Goal: Complete application form: Complete application form

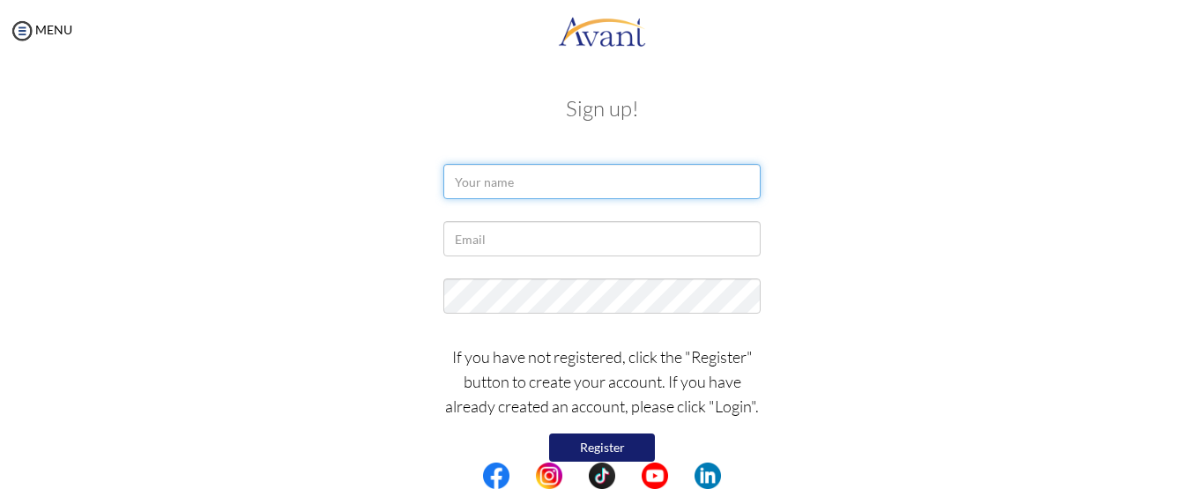
click at [482, 189] on input "text" at bounding box center [601, 181] width 317 height 35
type input "[PERSON_NAME]"
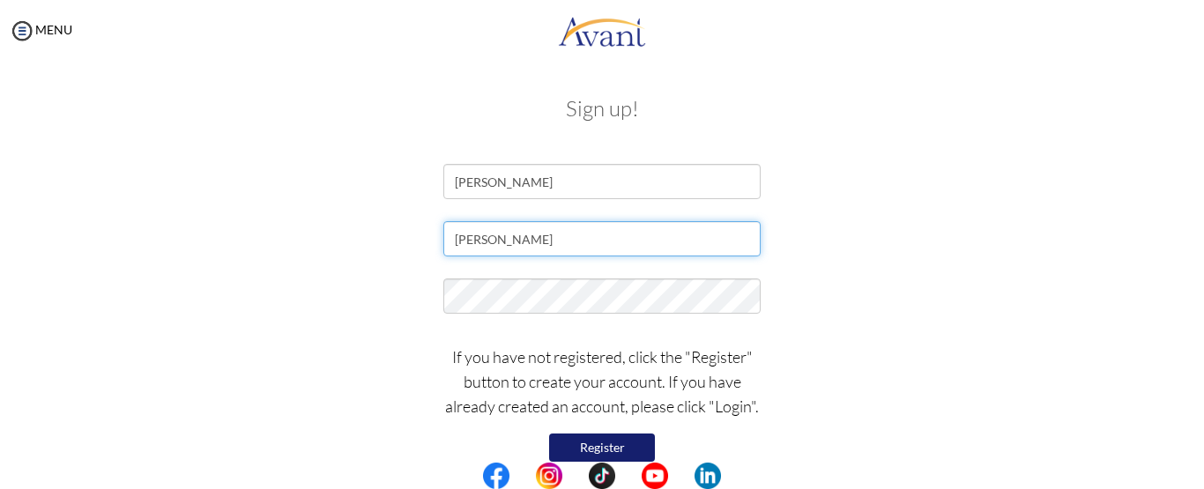
type input "[EMAIL_ADDRESS][DOMAIN_NAME]"
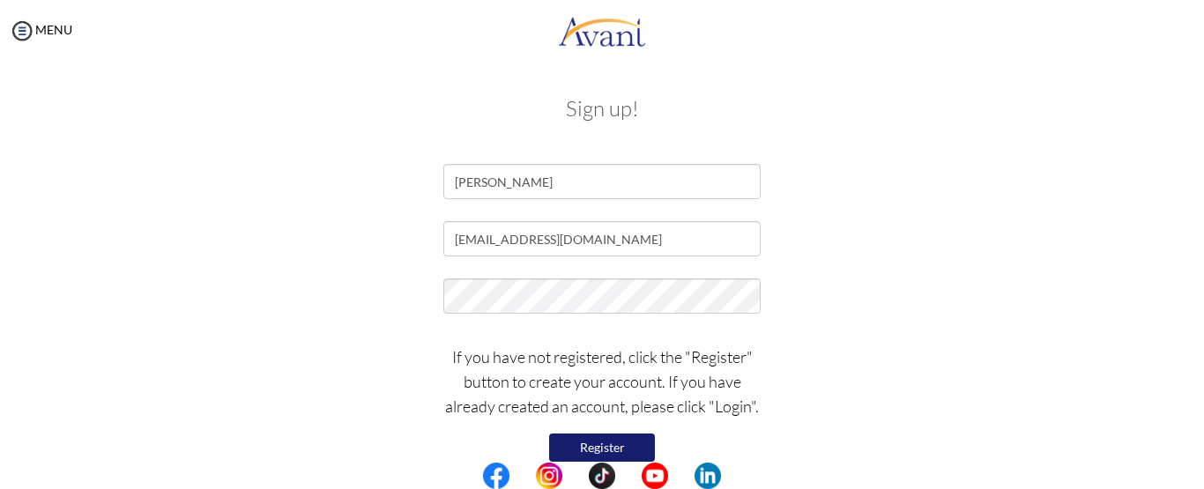
click at [590, 441] on button "Register" at bounding box center [602, 448] width 106 height 28
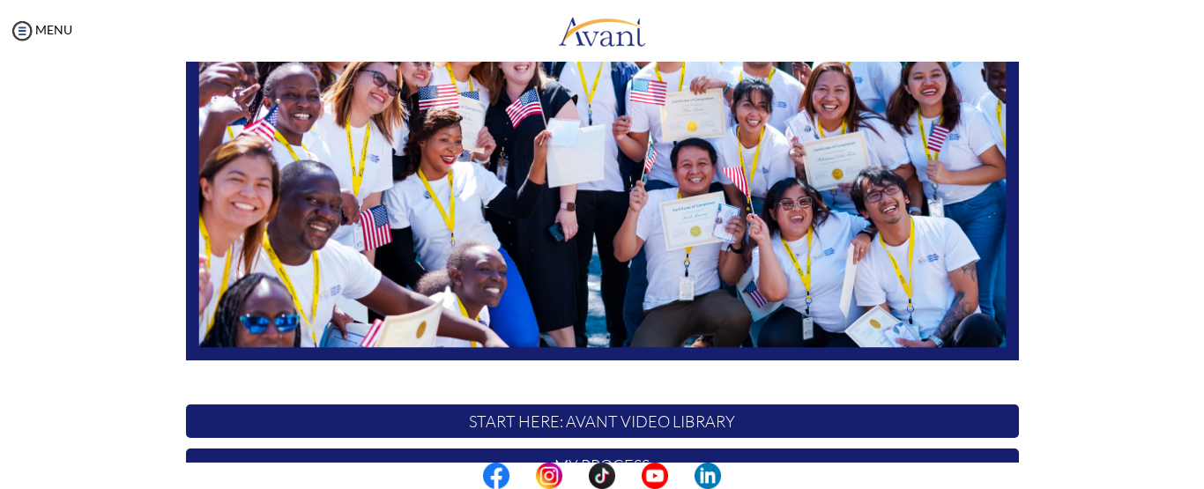
scroll to position [352, 0]
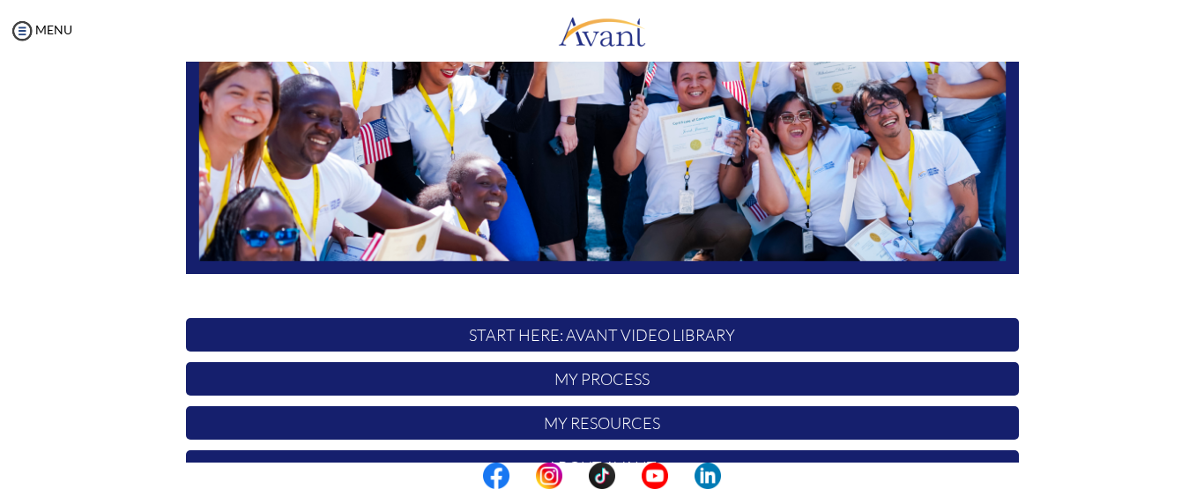
click at [620, 377] on p "My Process" at bounding box center [602, 378] width 833 height 33
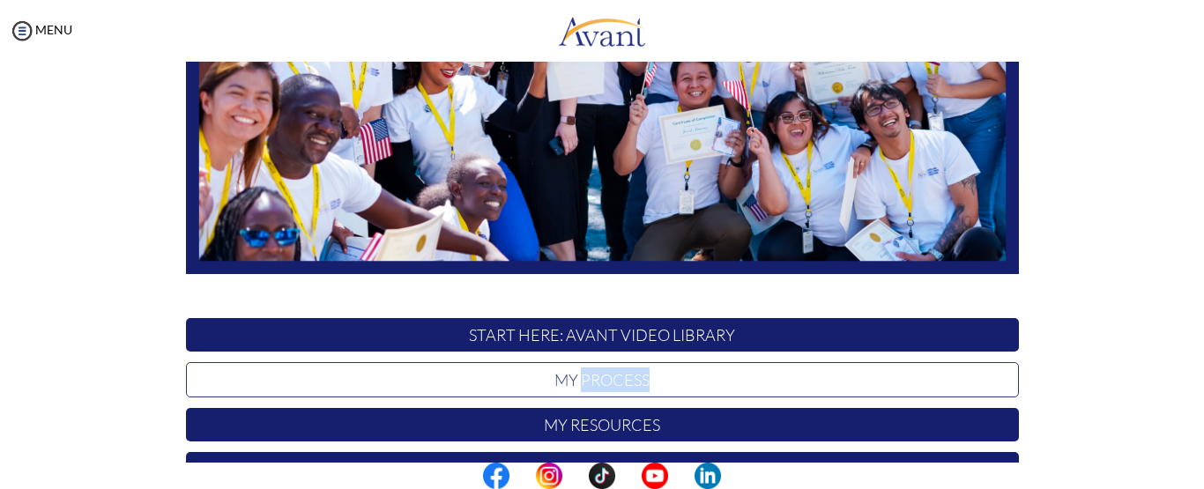
click at [620, 377] on p "My Process" at bounding box center [602, 379] width 833 height 35
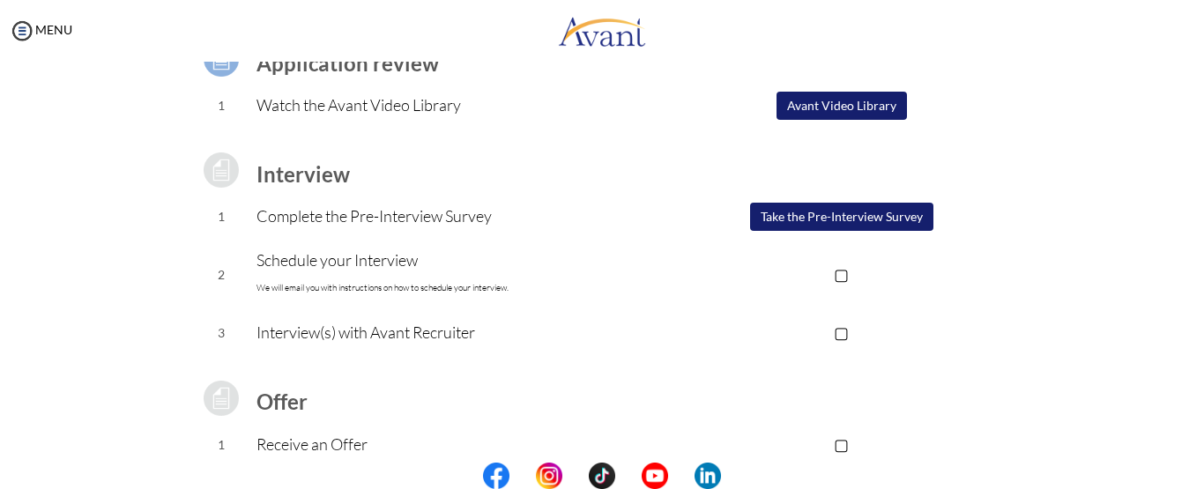
scroll to position [176, 0]
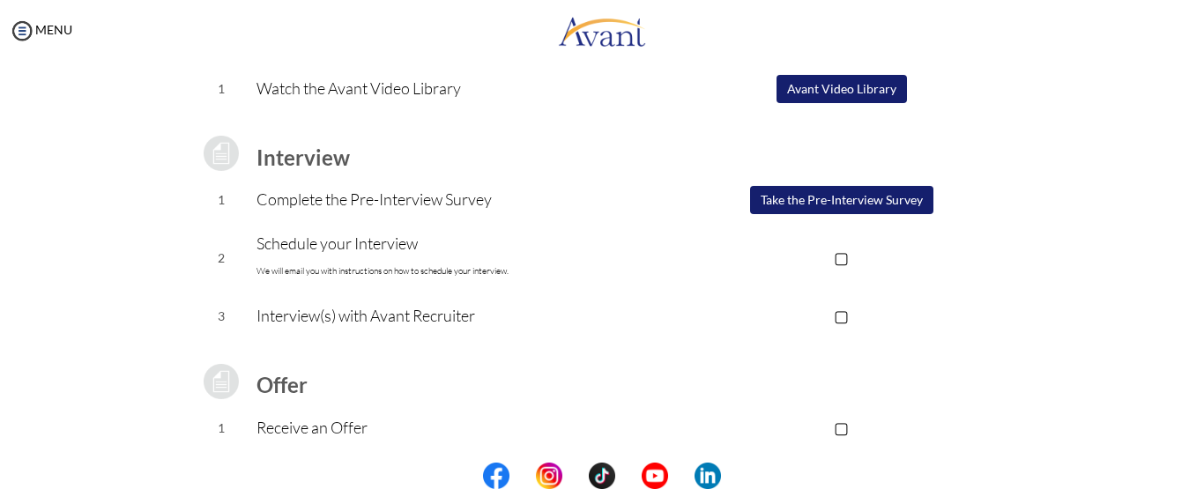
click at [820, 196] on button "Take the Pre-Interview Survey" at bounding box center [841, 200] width 183 height 28
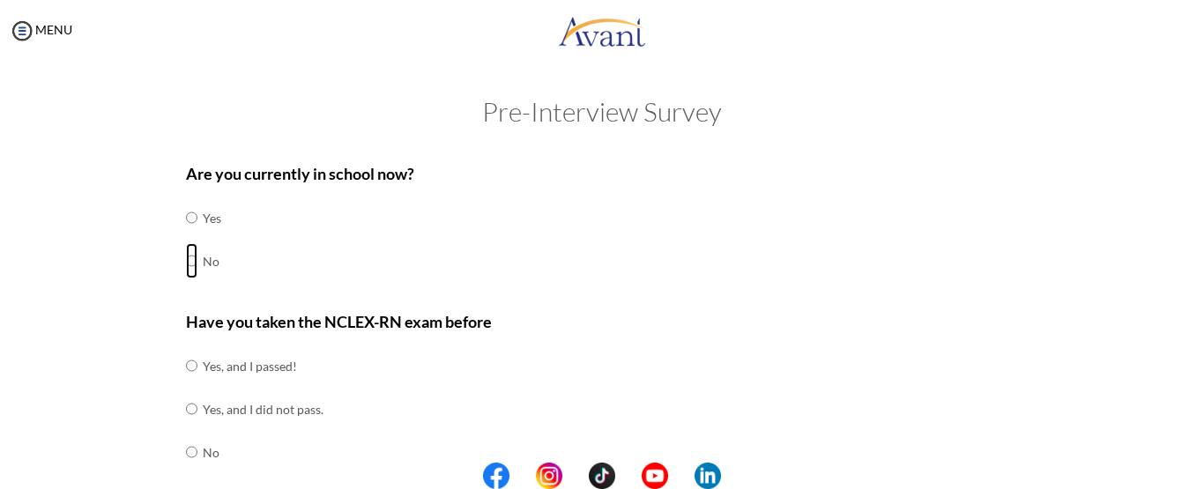
click at [186, 257] on input "radio" at bounding box center [191, 260] width 11 height 35
radio input "true"
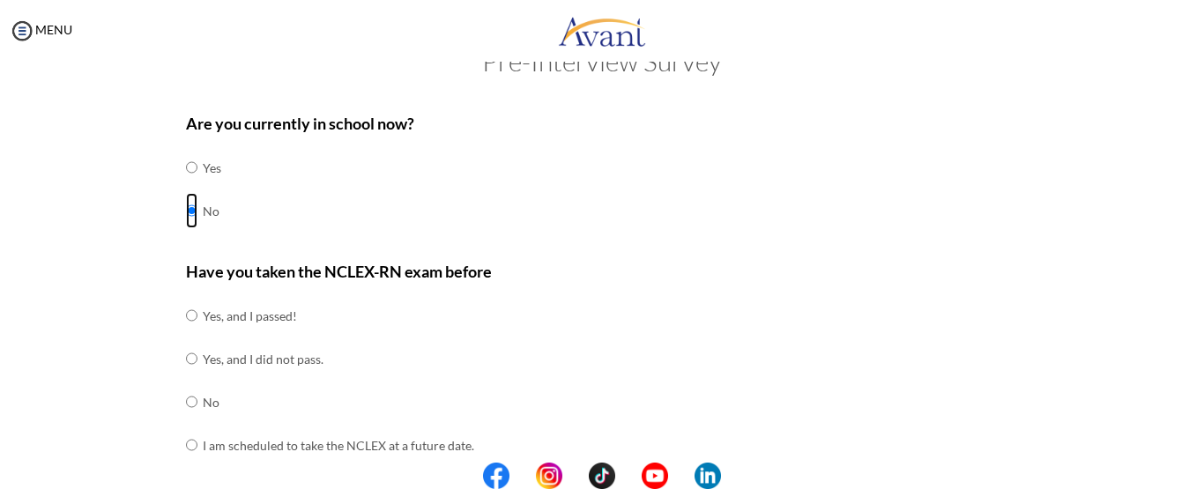
scroll to position [88, 0]
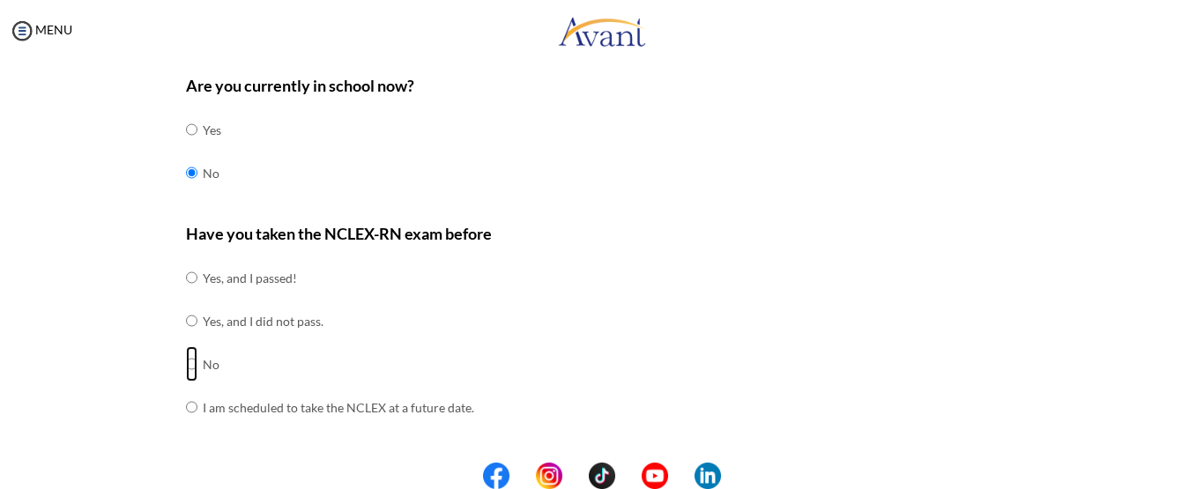
click at [189, 366] on input "radio" at bounding box center [191, 363] width 11 height 35
radio input "true"
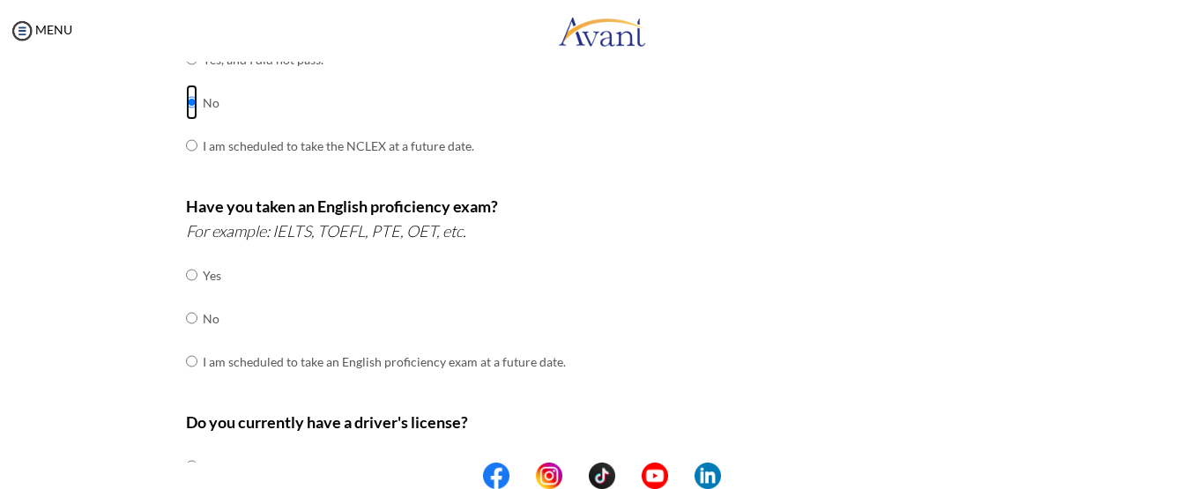
scroll to position [352, 0]
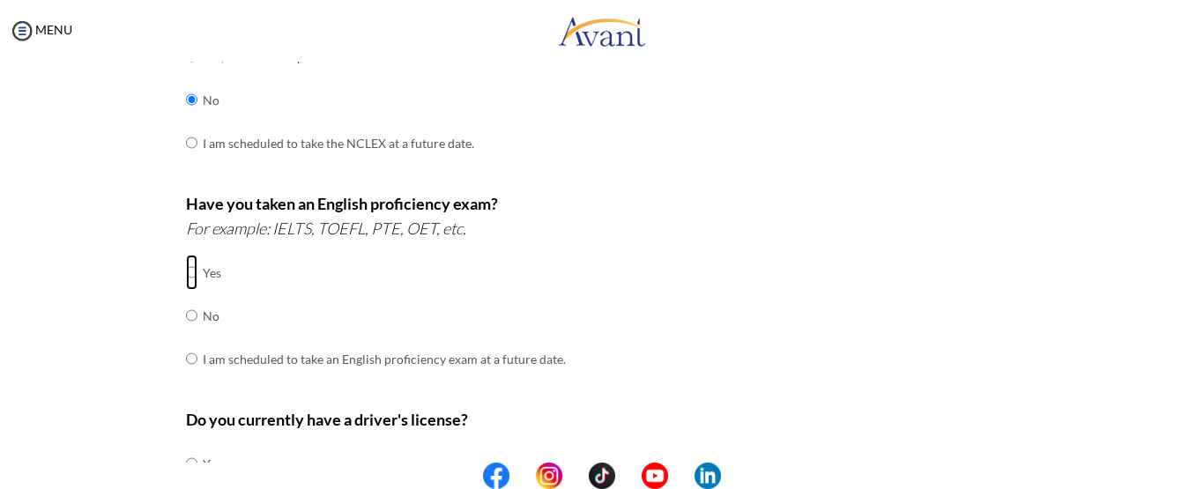
click at [186, 270] on input "radio" at bounding box center [191, 272] width 11 height 35
radio input "true"
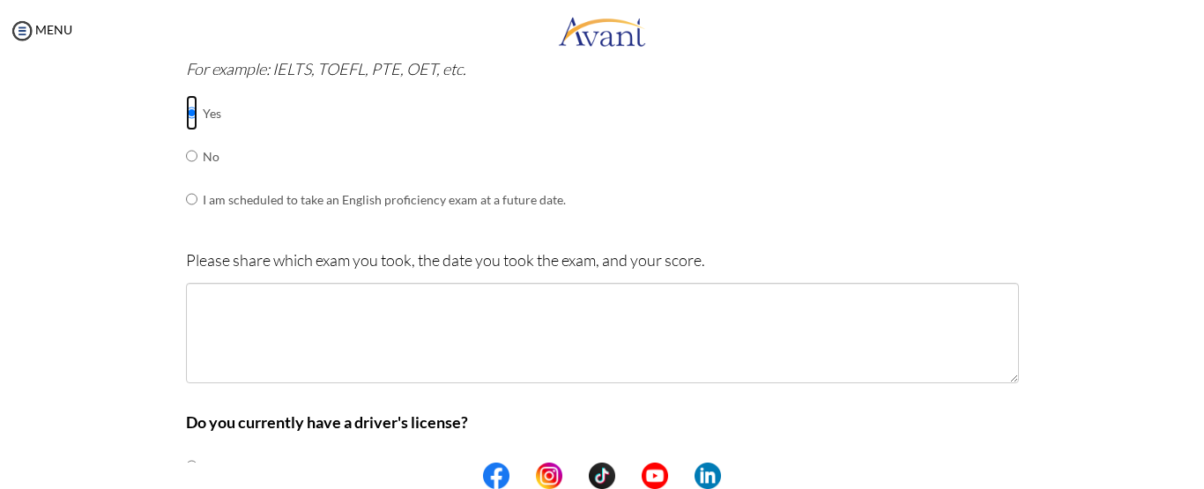
scroll to position [529, 0]
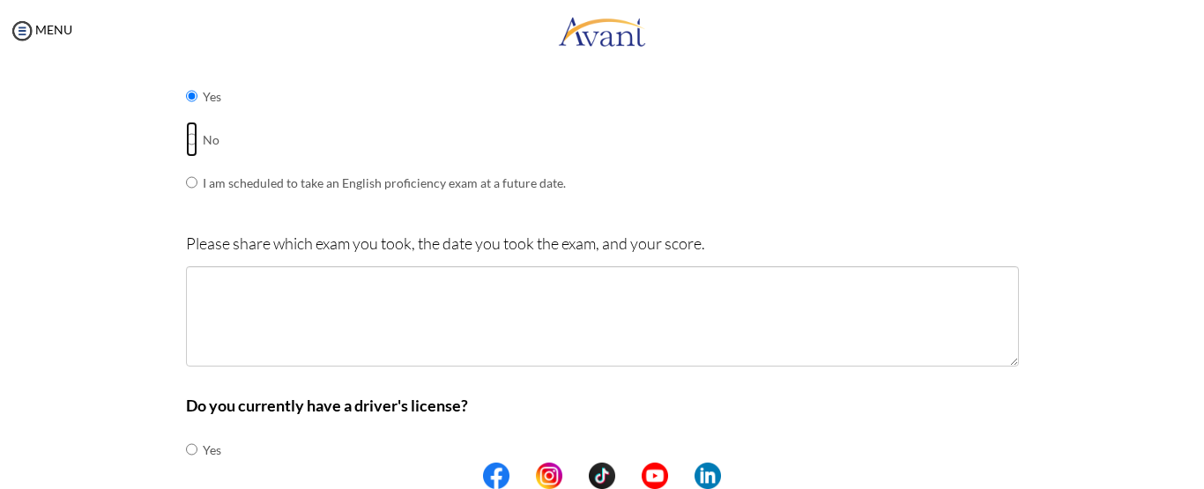
click at [186, 140] on input "radio" at bounding box center [191, 139] width 11 height 35
radio input "true"
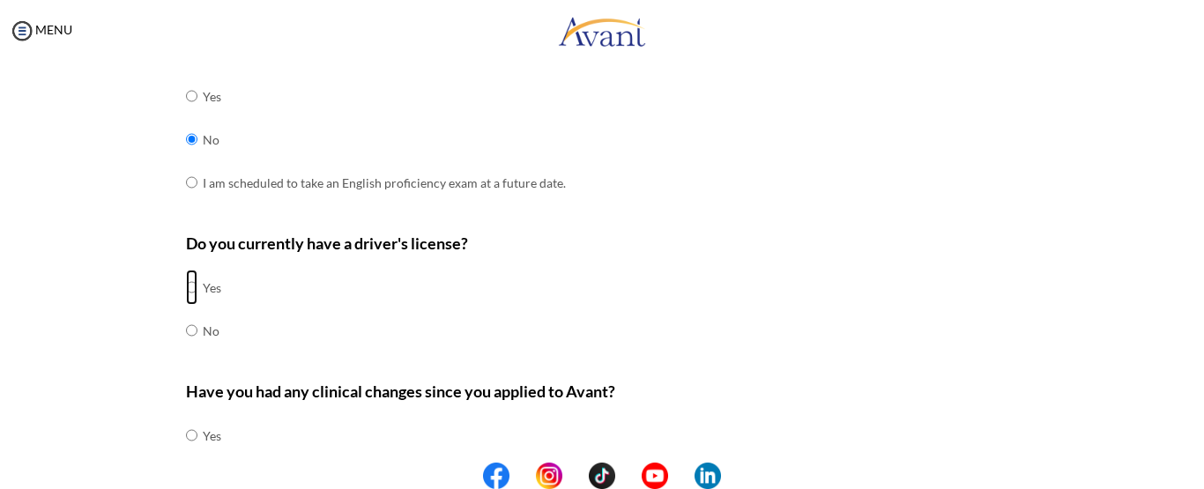
click at [187, 285] on input "radio" at bounding box center [191, 287] width 11 height 35
radio input "true"
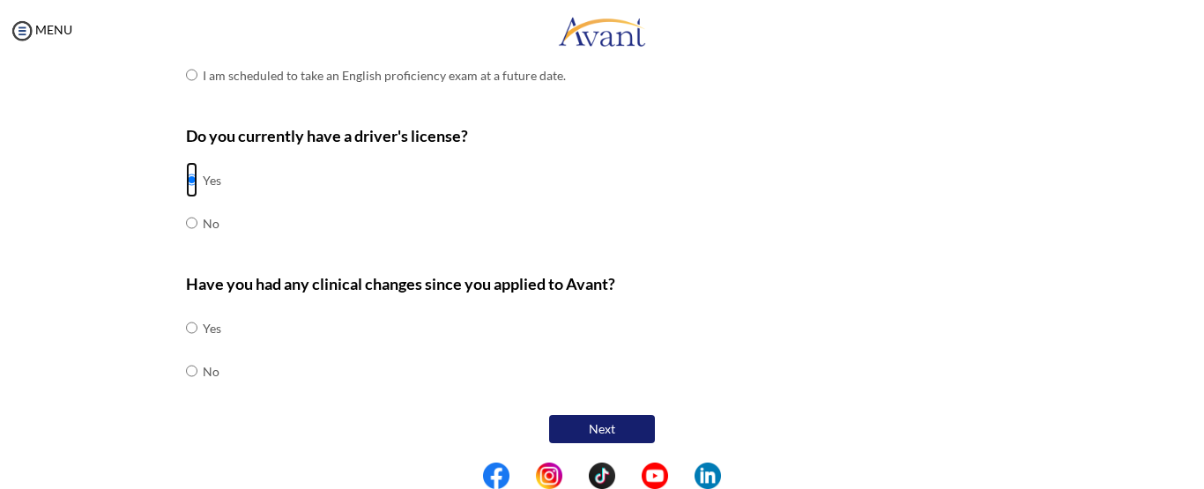
scroll to position [639, 0]
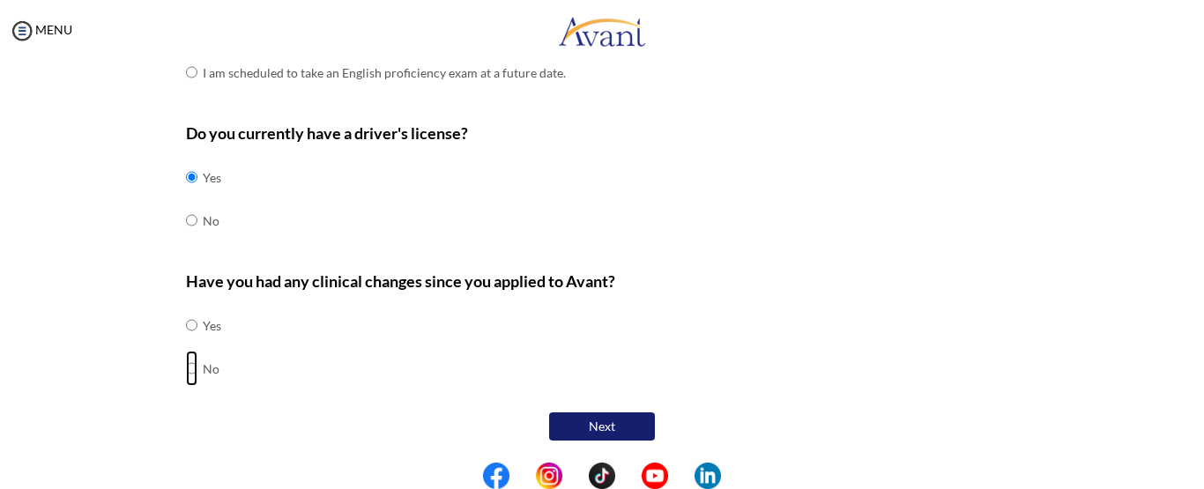
click at [186, 364] on input "radio" at bounding box center [191, 368] width 11 height 35
radio input "true"
click at [602, 426] on button "Next" at bounding box center [602, 426] width 106 height 28
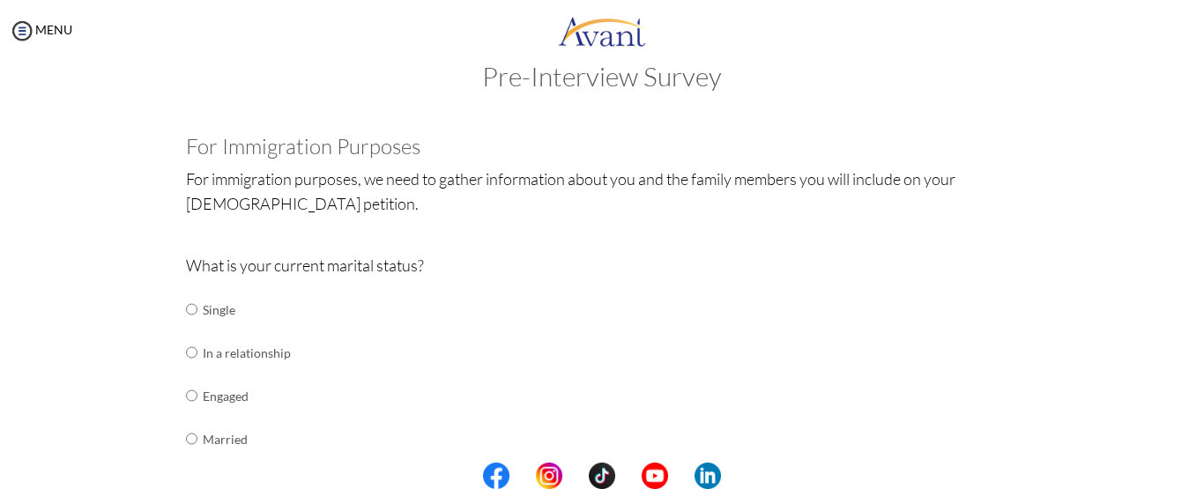
scroll to position [123, 0]
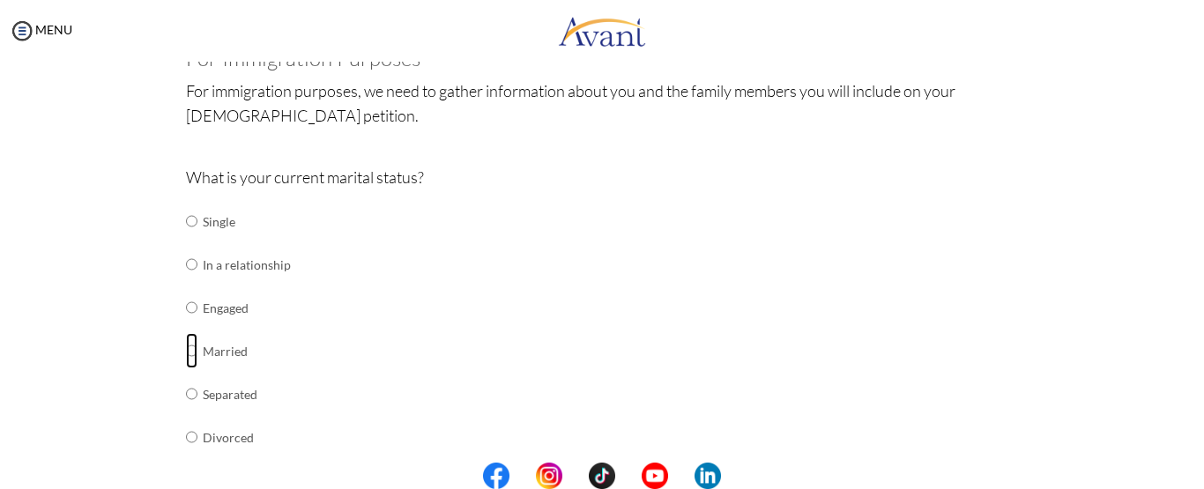
click at [186, 350] on input "radio" at bounding box center [191, 350] width 11 height 35
radio input "true"
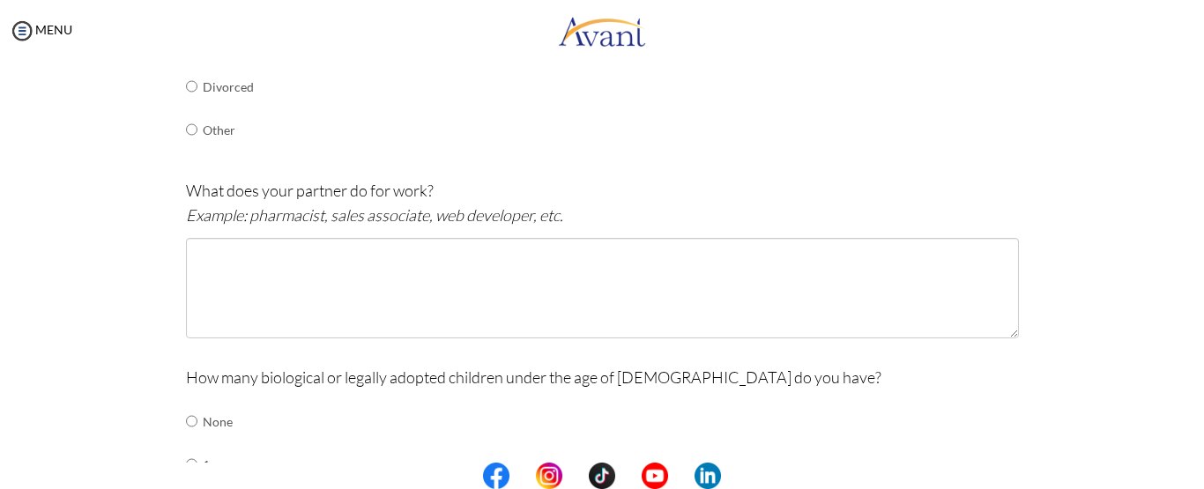
scroll to position [476, 0]
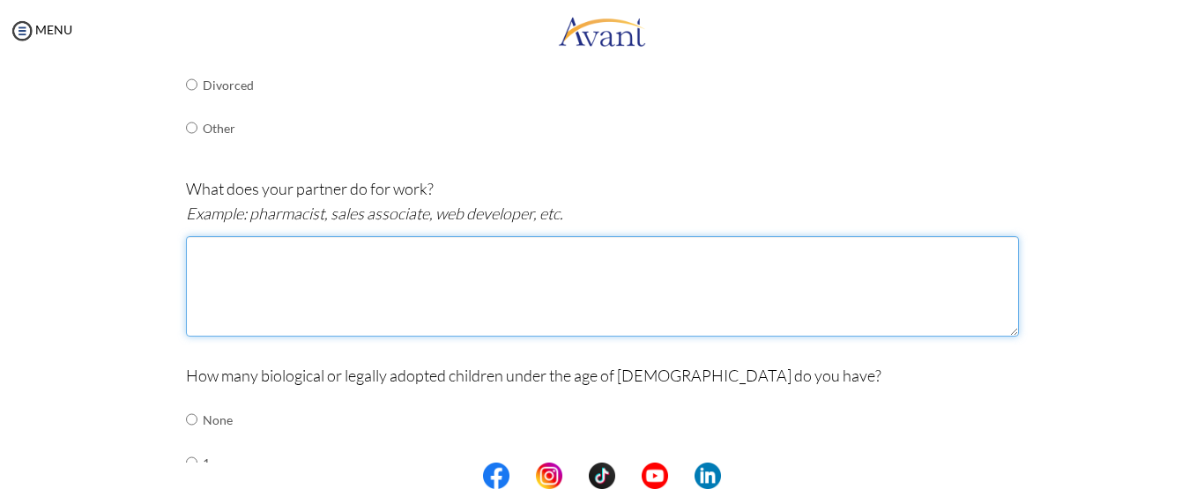
click at [264, 285] on textarea at bounding box center [602, 286] width 833 height 100
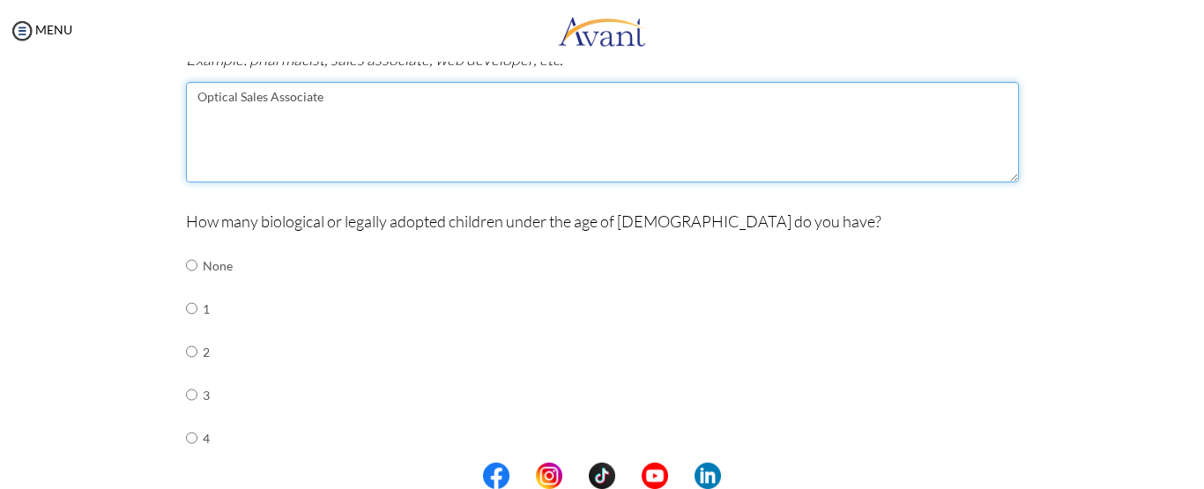
scroll to position [635, 0]
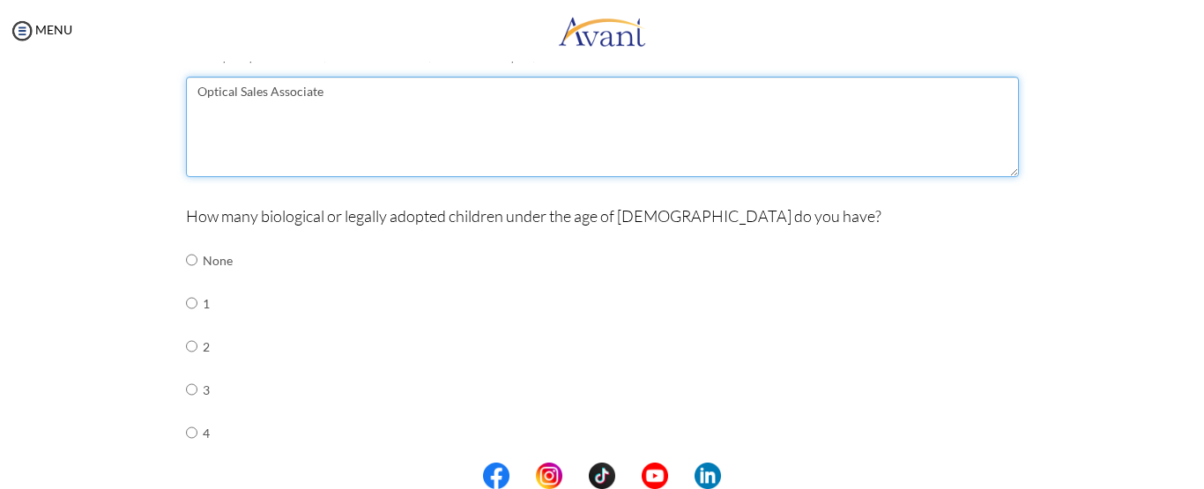
type textarea "Optical Sales Associate"
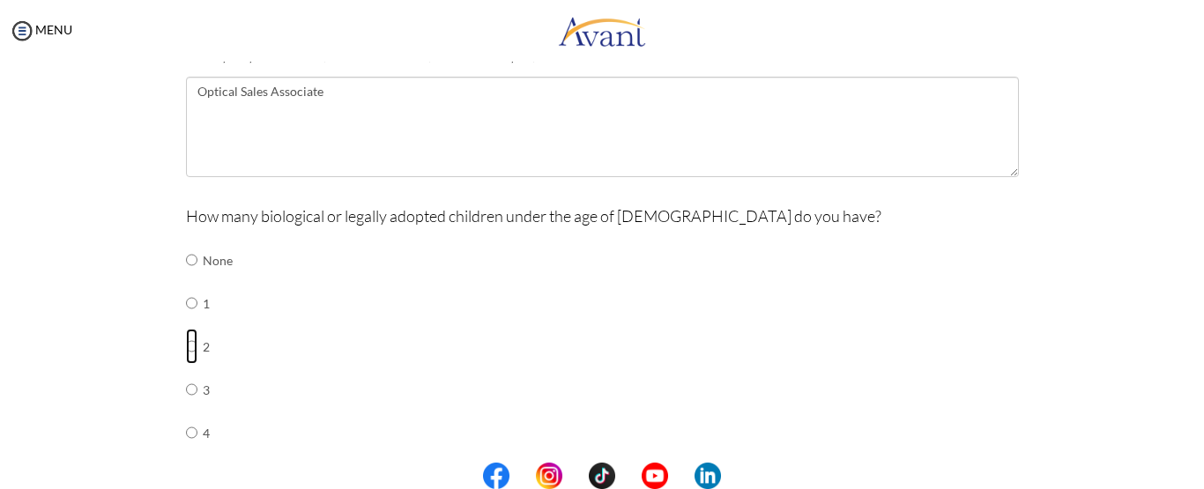
click at [186, 345] on input "radio" at bounding box center [191, 346] width 11 height 35
radio input "true"
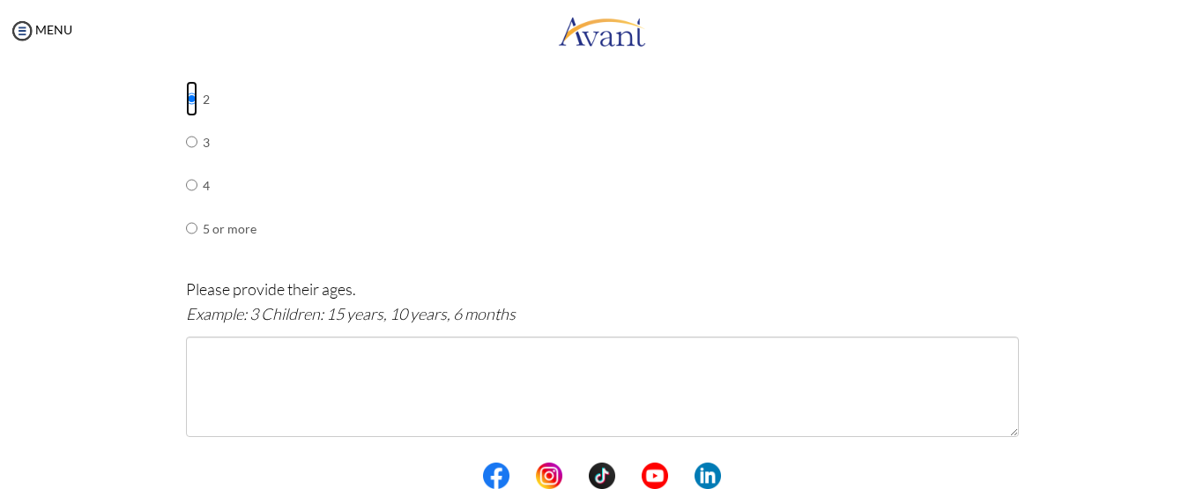
scroll to position [901, 0]
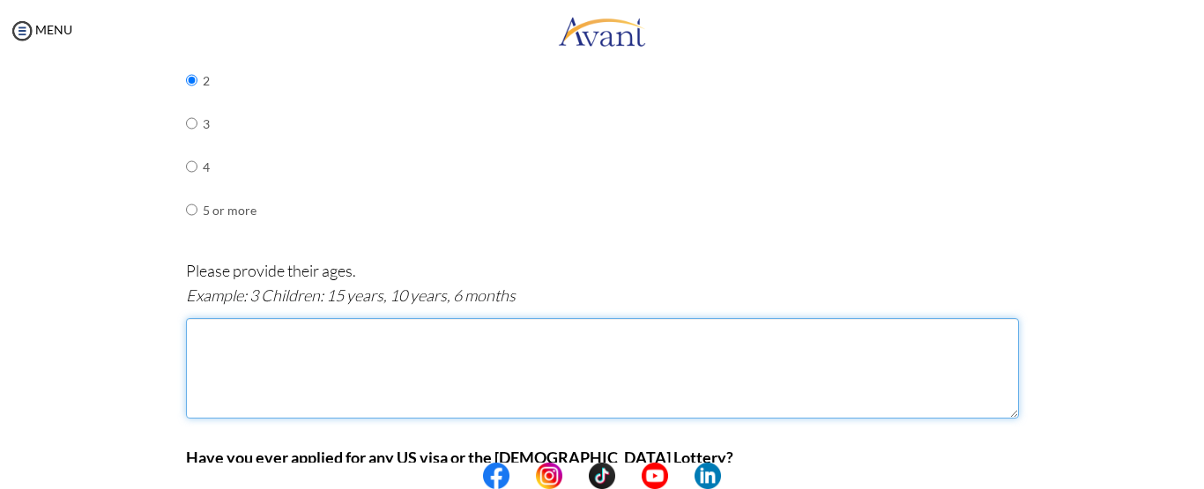
click at [294, 341] on textarea at bounding box center [602, 368] width 833 height 100
type textarea "1"
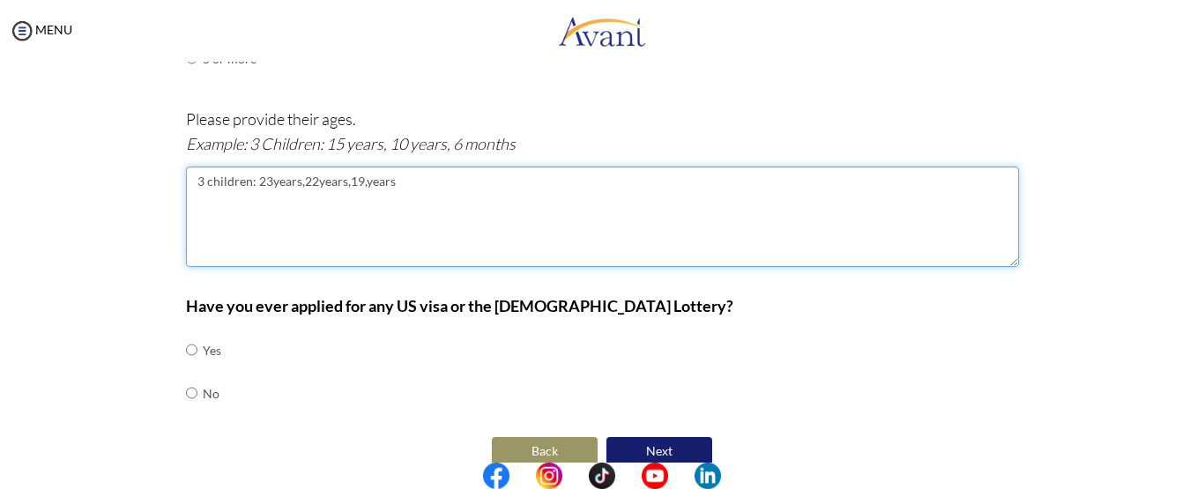
scroll to position [1078, 0]
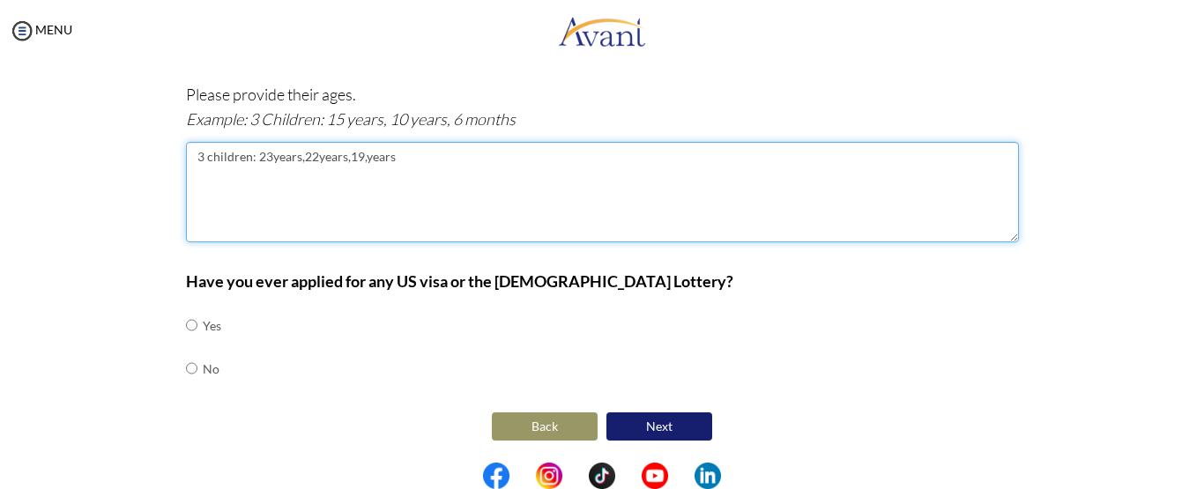
click at [359, 153] on textarea "3 children: 23years,22years,19,years" at bounding box center [602, 192] width 833 height 100
type textarea "3 children: 23years,22years,19years"
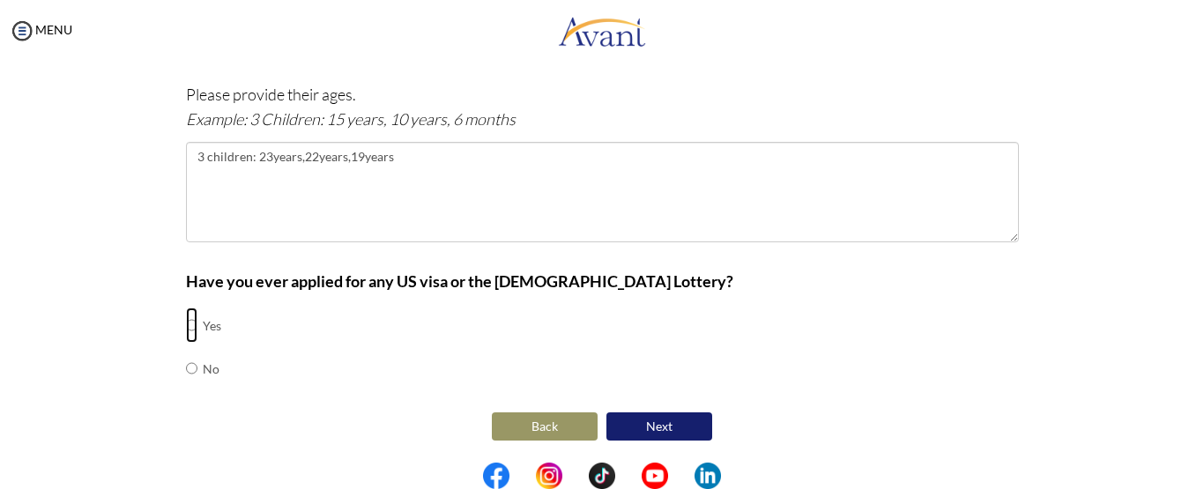
click at [186, 326] on input "radio" at bounding box center [191, 325] width 11 height 35
radio input "true"
click at [656, 421] on button "Next" at bounding box center [659, 426] width 106 height 28
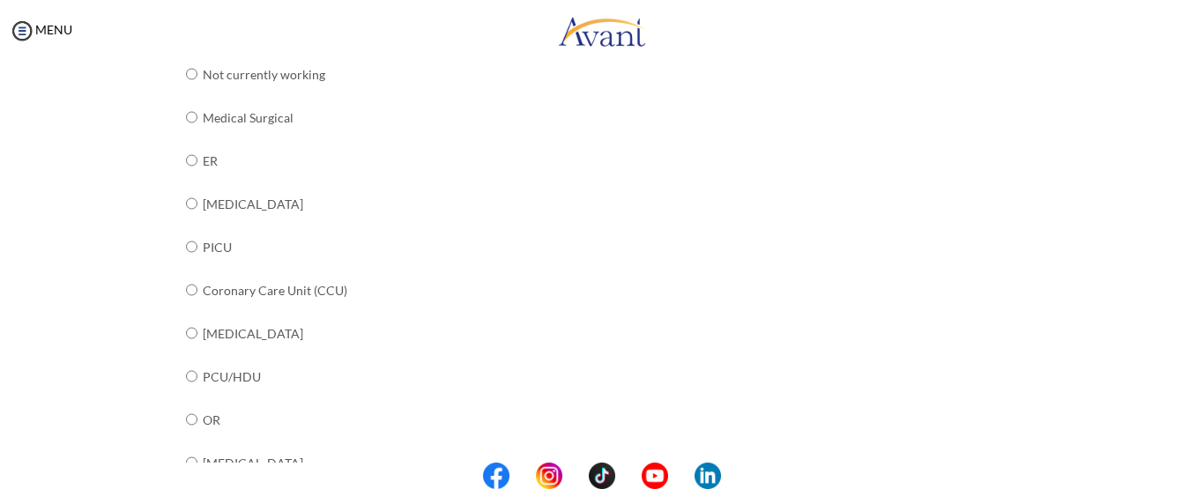
scroll to position [300, 0]
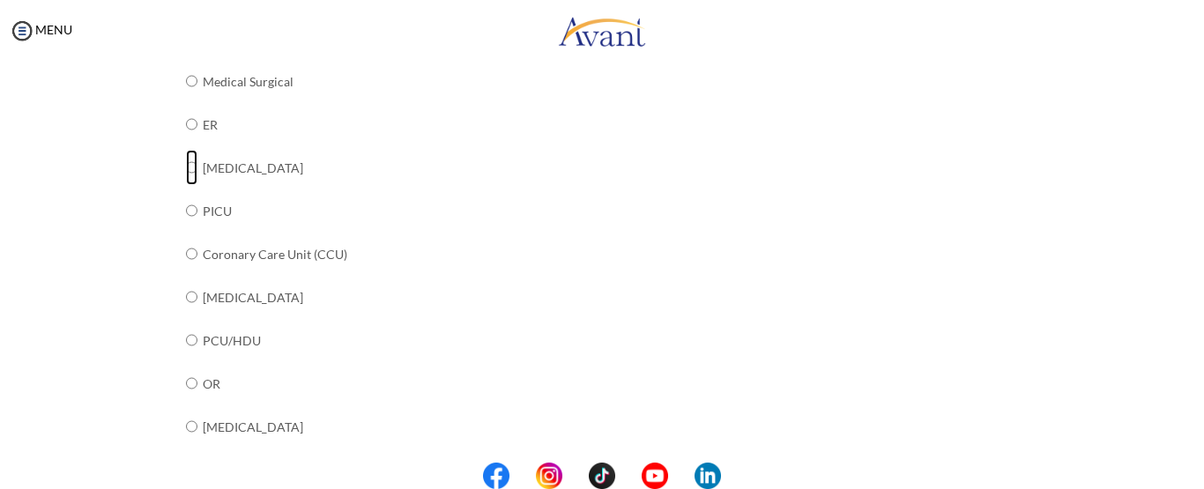
click at [186, 168] on input "radio" at bounding box center [191, 167] width 11 height 35
radio input "true"
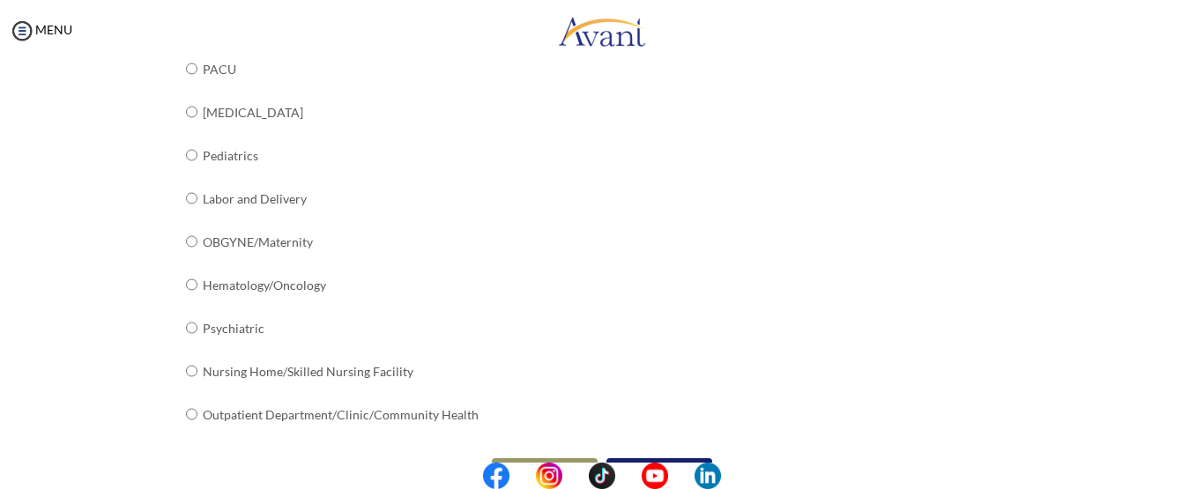
scroll to position [789, 0]
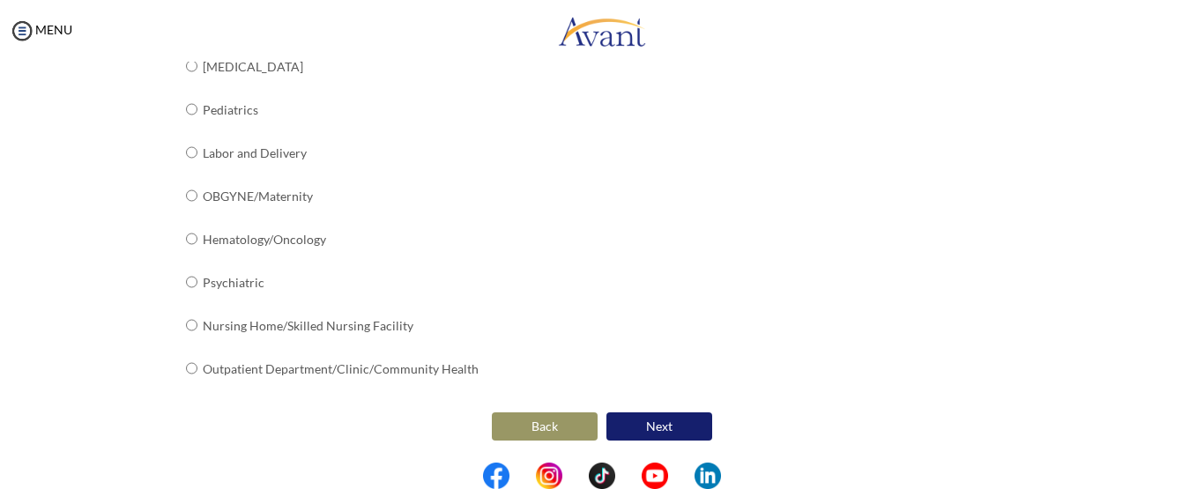
click at [618, 420] on button "Next" at bounding box center [659, 426] width 106 height 28
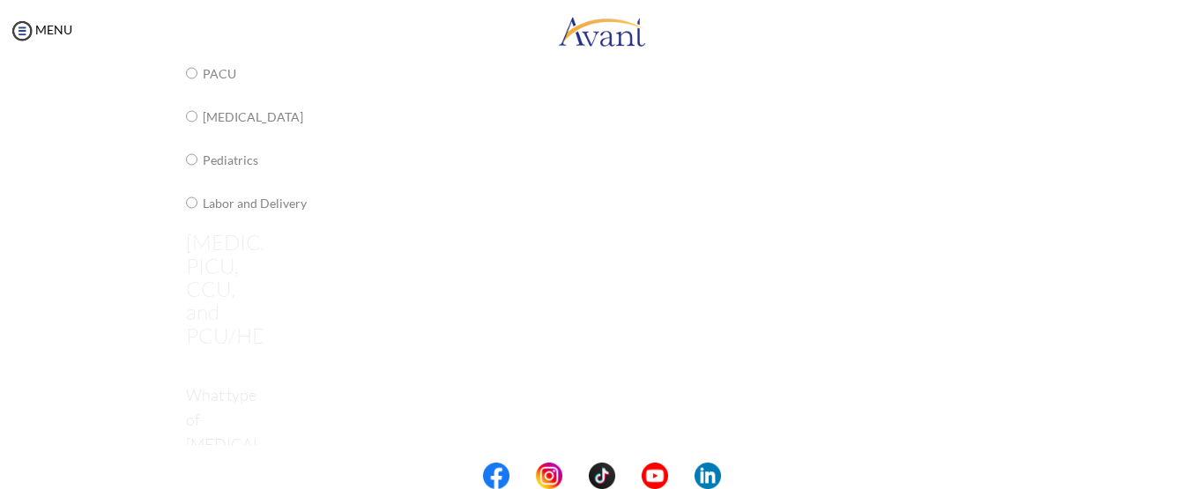
scroll to position [35, 0]
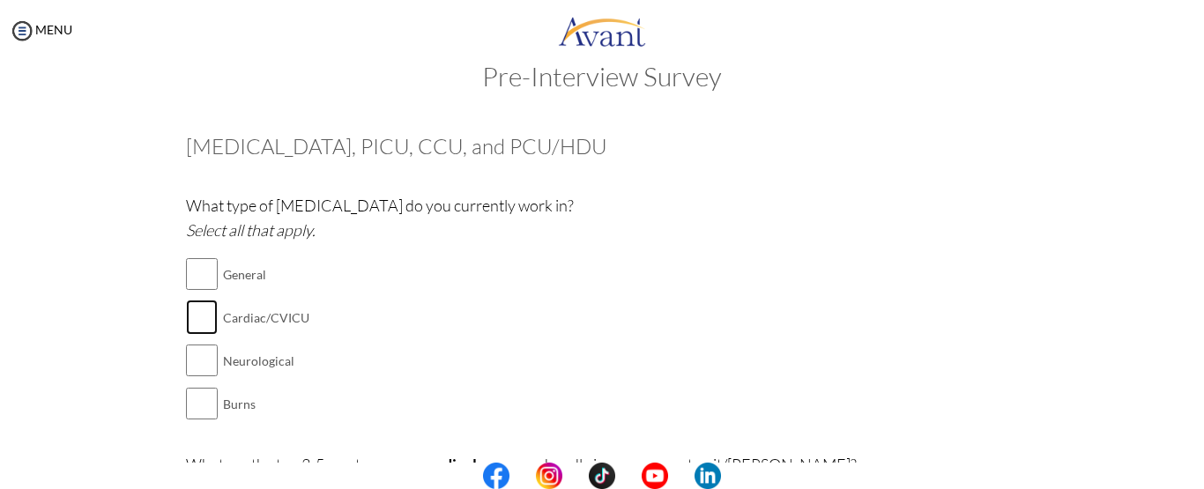
click at [196, 319] on input "checkbox" at bounding box center [202, 317] width 32 height 35
checkbox input "true"
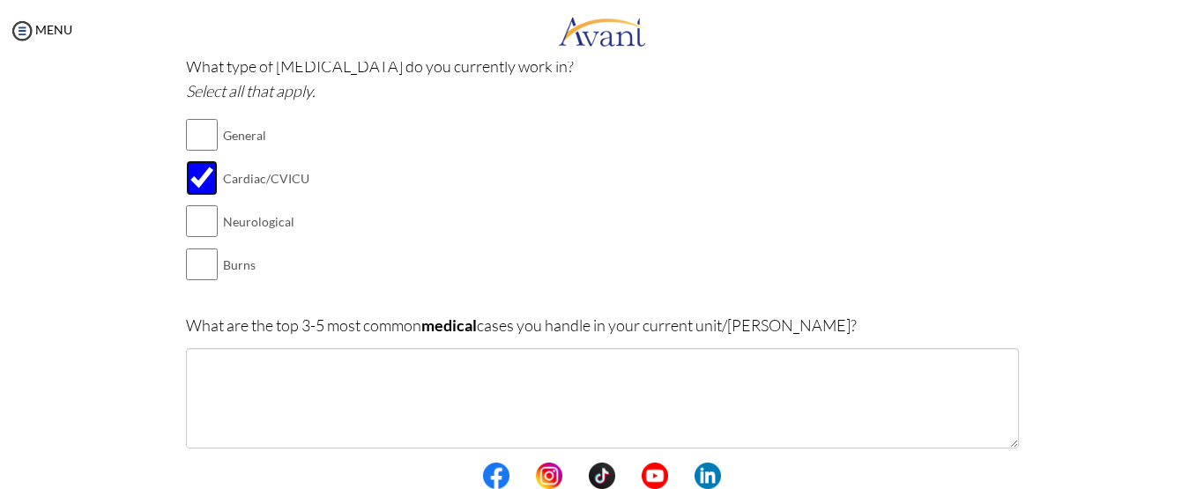
scroll to position [211, 0]
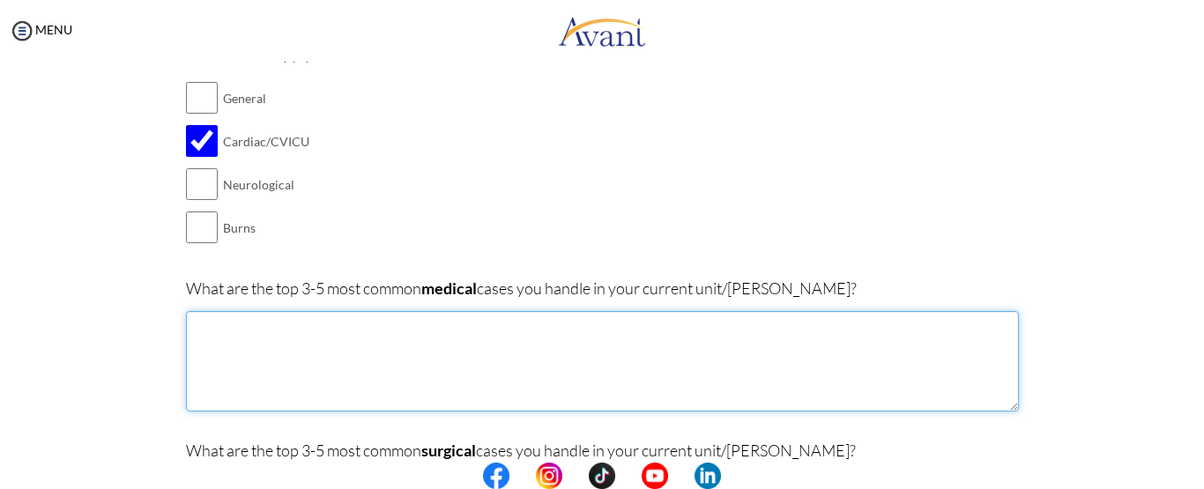
click at [256, 353] on textarea at bounding box center [602, 361] width 833 height 100
type textarea "CABG,HEART TRANSPLANT,AVR,TVR,MVR,AORTIC ANEURYSM"
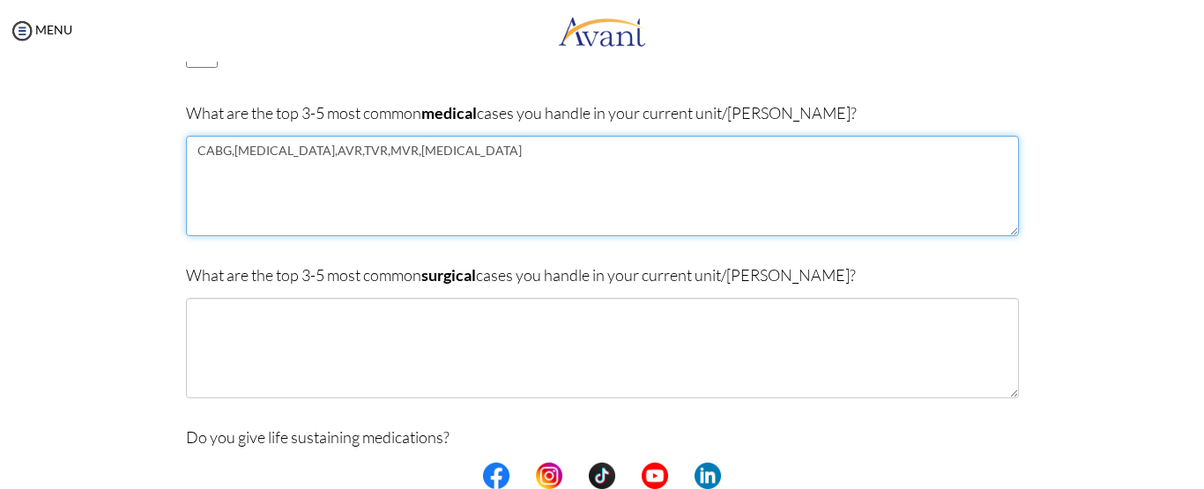
scroll to position [388, 0]
drag, startPoint x: 551, startPoint y: 146, endPoint x: 184, endPoint y: 142, distance: 366.6
click at [186, 142] on textarea "CABG,HEART TRANSPLANT,AVR,TVR,MVR,AORTIC ANEURYSM" at bounding box center [602, 185] width 833 height 100
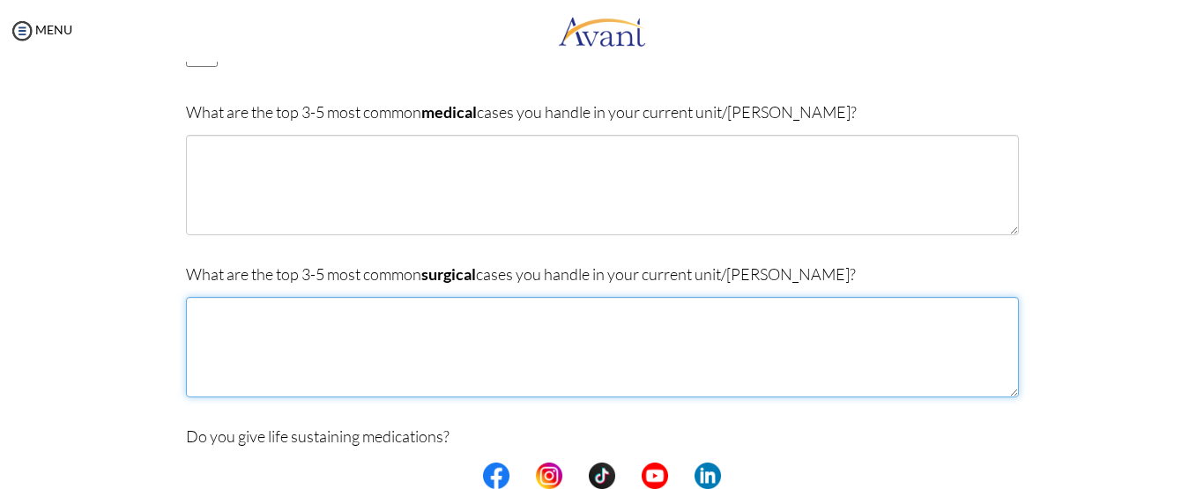
click at [301, 346] on textarea at bounding box center [602, 347] width 833 height 100
paste textarea "CABG,HEART TRANSPLANT,AVR,TVR,MVR,AORTIC ANEURYSM"
type textarea "CABG,HEART TRANSPLANT,AVR,TVR,MVR,AORTIC ANEURYSM"
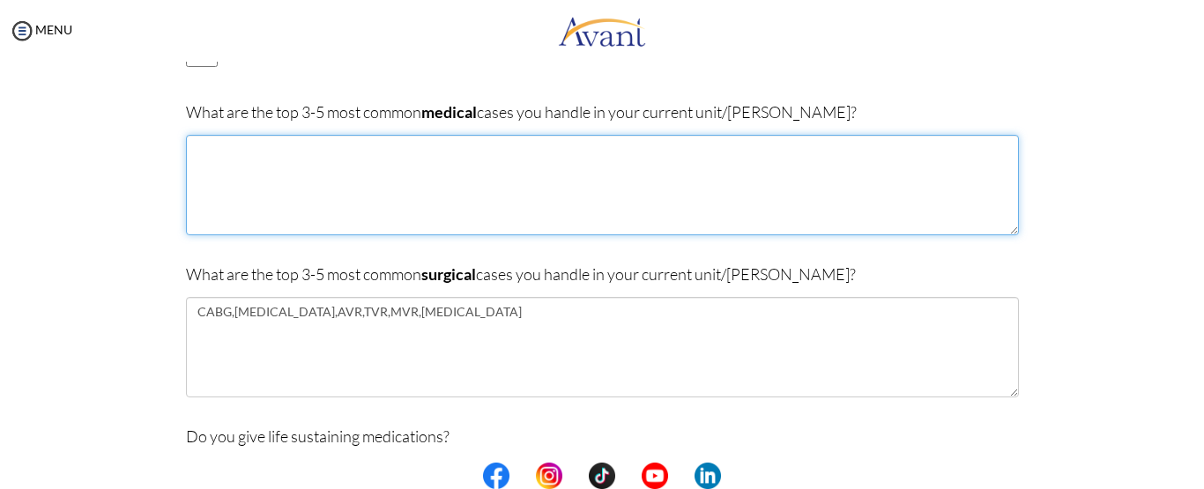
click at [278, 174] on textarea at bounding box center [602, 185] width 833 height 100
click at [471, 146] on textarea "CHF,MI,ARRHYTHMIAS,CARDIOVASCULAR DIESES" at bounding box center [602, 185] width 833 height 100
click at [496, 152] on textarea "CHF,MI,ARRHYTHMIAS,CARDIOVASCULAR DIESEAS" at bounding box center [602, 185] width 833 height 100
click at [459, 147] on textarea "CHF,MI,ARRHYTHMIAS,CARDIOVASCULAR DIESEASES" at bounding box center [602, 185] width 833 height 100
drag, startPoint x: 233, startPoint y: 152, endPoint x: 240, endPoint y: 145, distance: 9.4
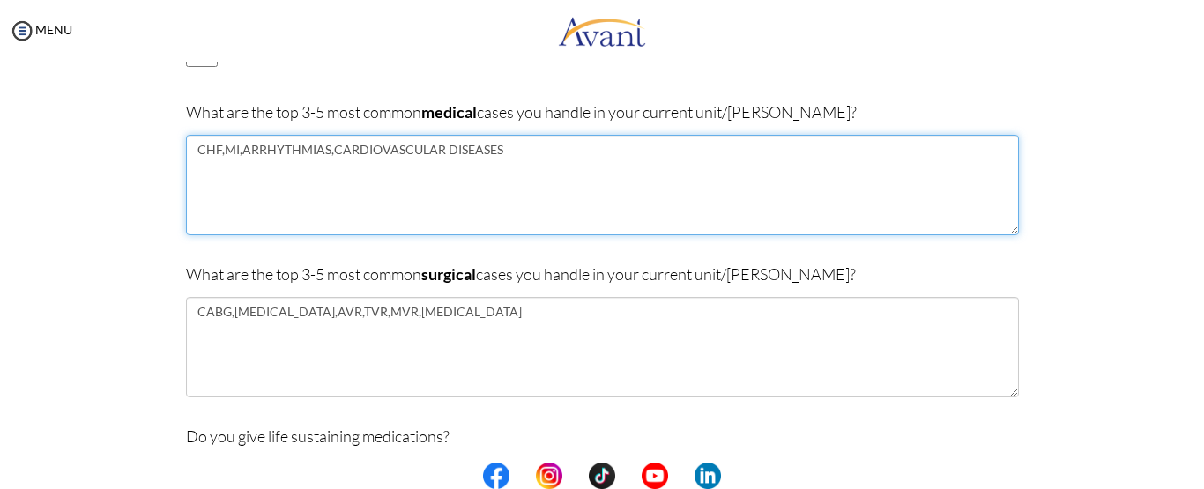
click at [238, 146] on textarea "CHF,MI,ARRHYTHMIAS,CARDIOVASCULAR DISEASES" at bounding box center [602, 185] width 833 height 100
click at [219, 152] on textarea "CHF,MI, ARRHYTHMIAS,CARDIOVASCULAR DISEASES" at bounding box center [602, 185] width 833 height 100
click at [330, 147] on textarea "CHF, MI, ARRHYTHMIAS,CARDIOVASCULAR DISEASES" at bounding box center [602, 185] width 833 height 100
click at [332, 146] on textarea "CHF, MI, ARRHYTHMIAS,CARDIOVASCULAR DISEASES" at bounding box center [602, 185] width 833 height 100
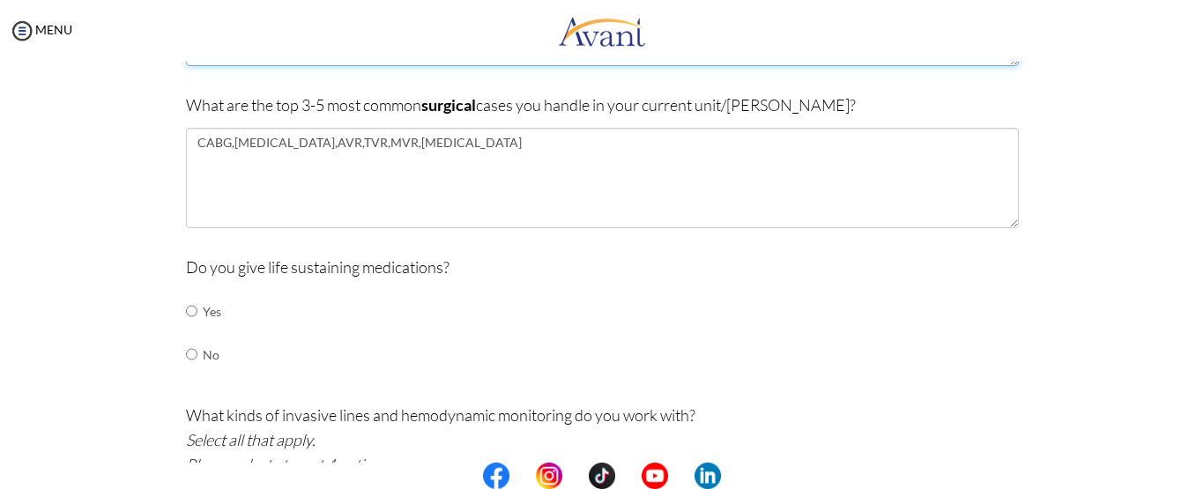
scroll to position [564, 0]
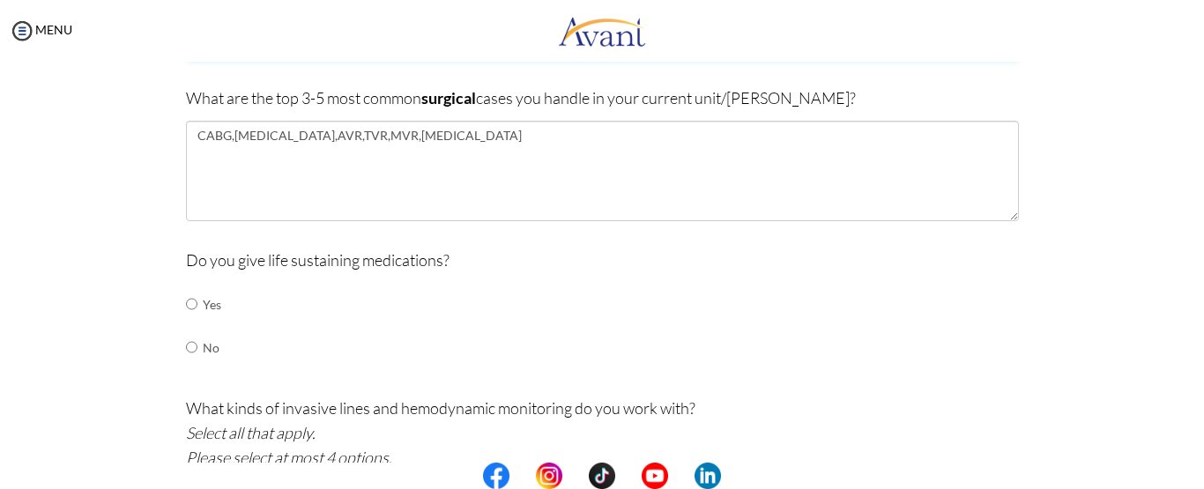
type textarea "CHF, MI, ARRHYTHMIAS, CARDIOVASCULAR DISEASES"
click at [186, 305] on input "radio" at bounding box center [191, 303] width 11 height 35
radio input "true"
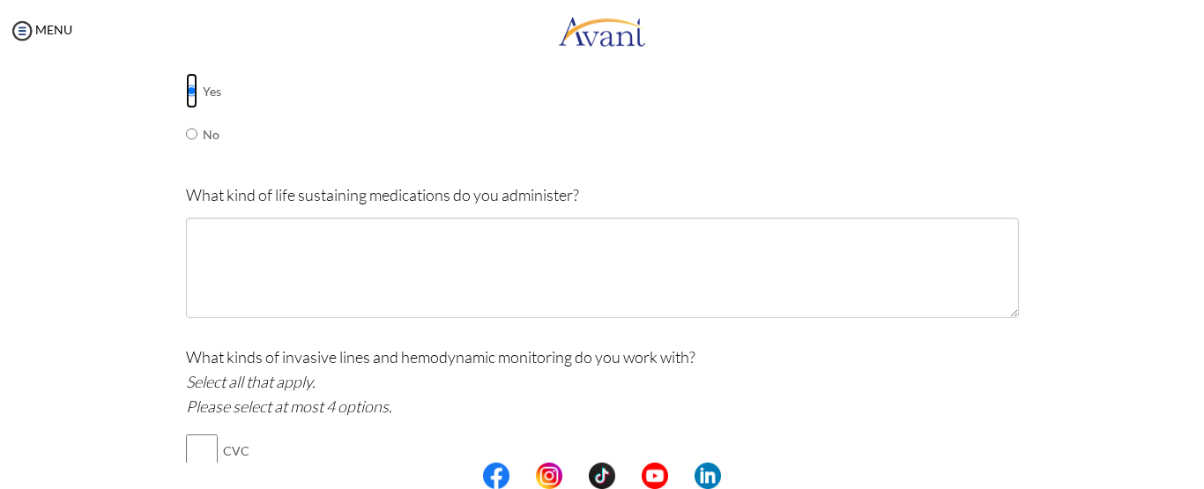
scroll to position [828, 0]
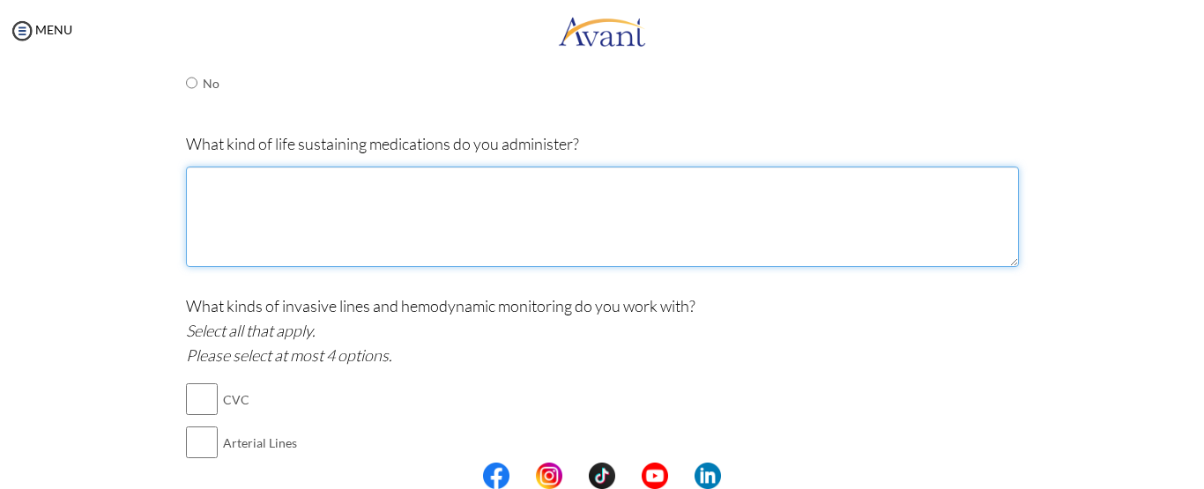
click at [287, 230] on textarea at bounding box center [602, 217] width 833 height 100
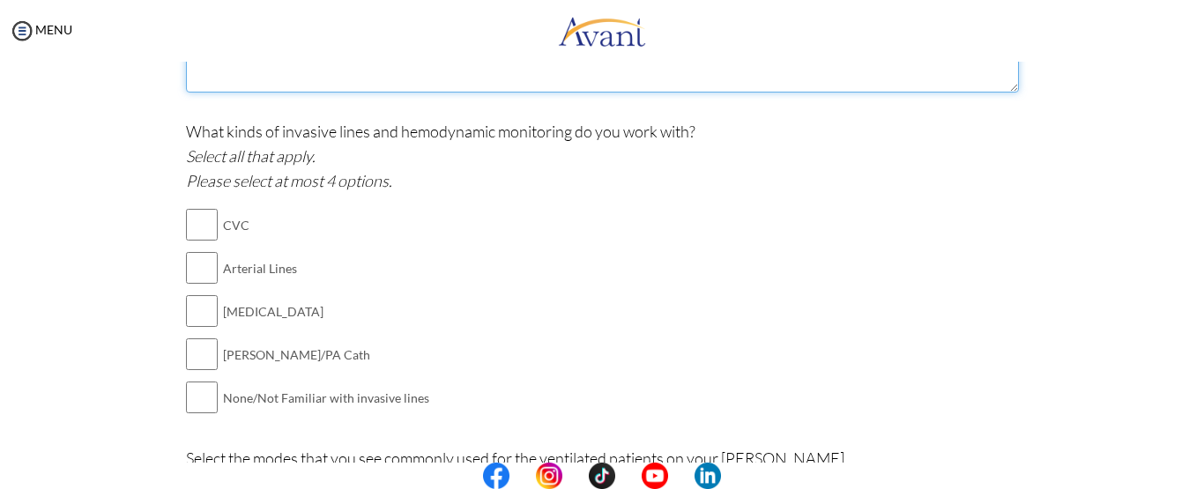
scroll to position [1004, 0]
type textarea "VASOPRESSORS,ANTIARRYTHMIAS,DIURETICS,COLLOIDS,INITROPIC DRUGS,VASODILATORS"
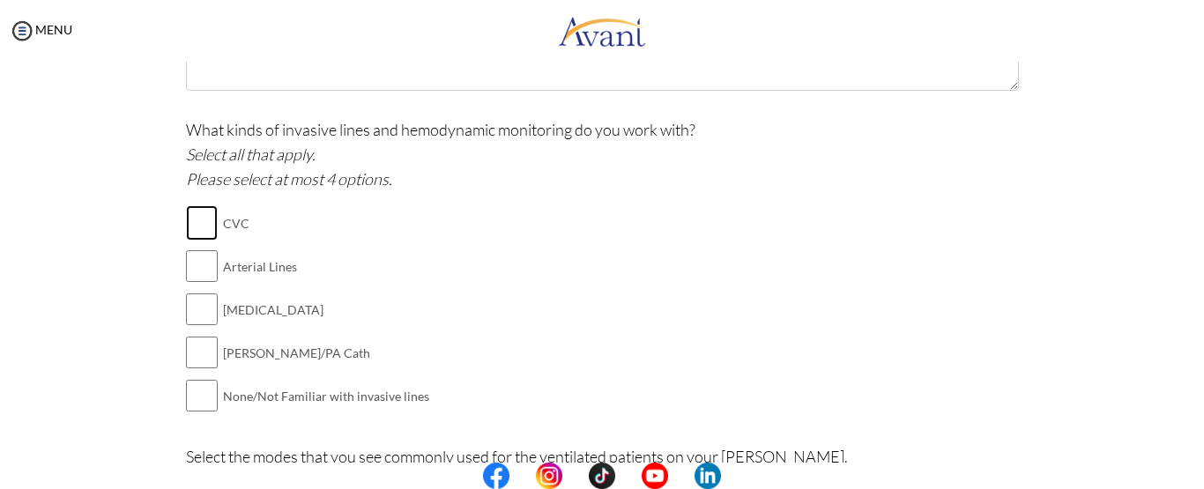
click at [194, 212] on input "checkbox" at bounding box center [202, 222] width 32 height 35
checkbox input "true"
click at [196, 260] on input "checkbox" at bounding box center [202, 265] width 32 height 35
checkbox input "true"
click at [193, 299] on input "checkbox" at bounding box center [202, 309] width 32 height 35
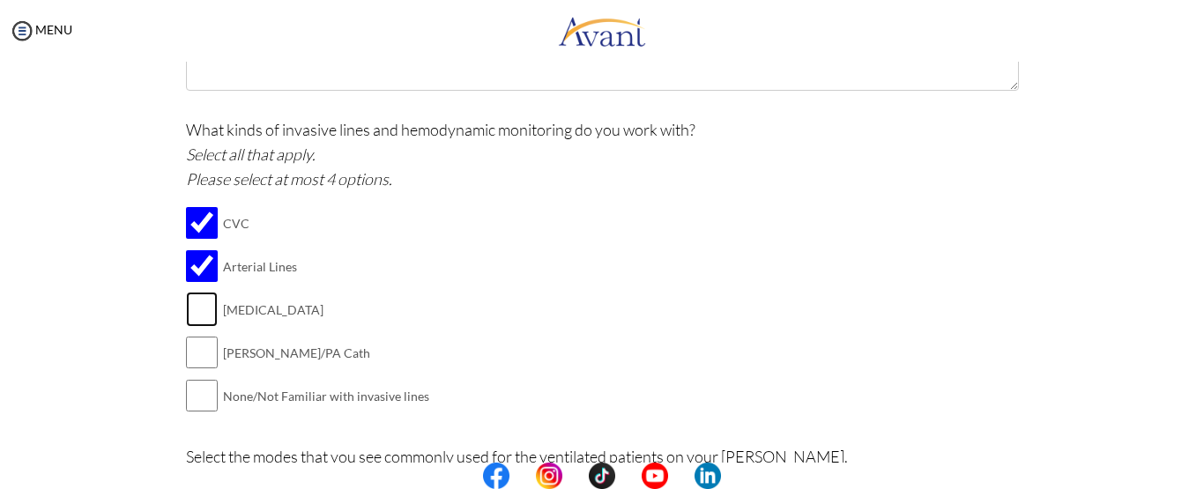
checkbox input "true"
click at [191, 350] on input "checkbox" at bounding box center [202, 352] width 32 height 35
checkbox input "true"
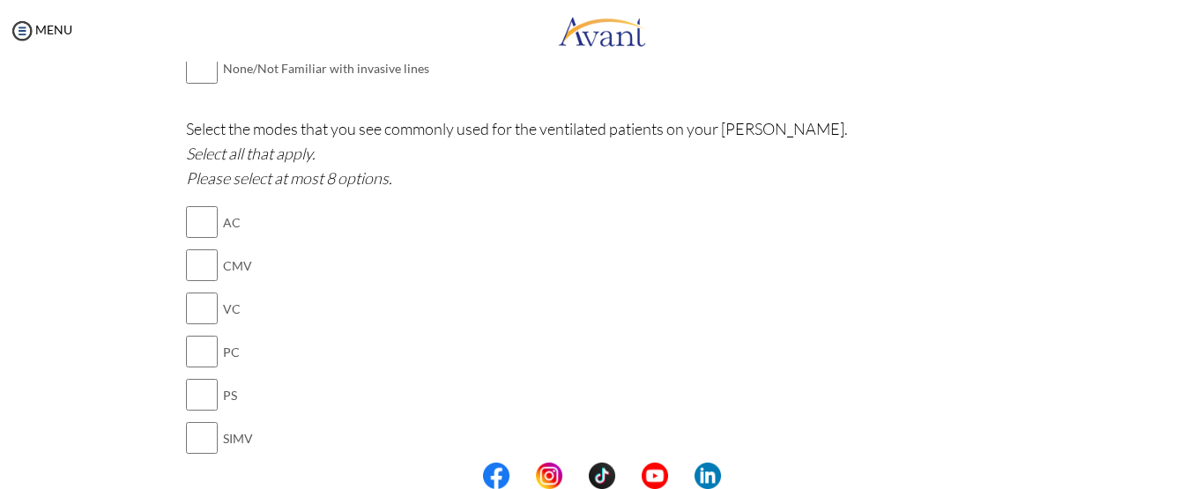
scroll to position [1357, 0]
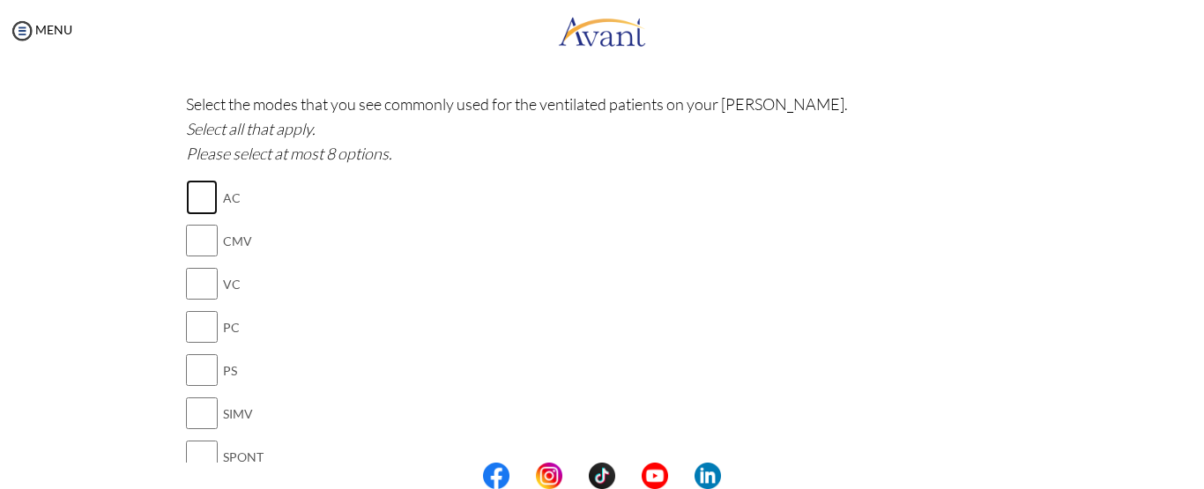
click at [206, 195] on input "checkbox" at bounding box center [202, 197] width 32 height 35
checkbox input "true"
click at [206, 286] on input "checkbox" at bounding box center [202, 283] width 32 height 35
checkbox input "true"
click at [196, 331] on input "checkbox" at bounding box center [202, 326] width 32 height 35
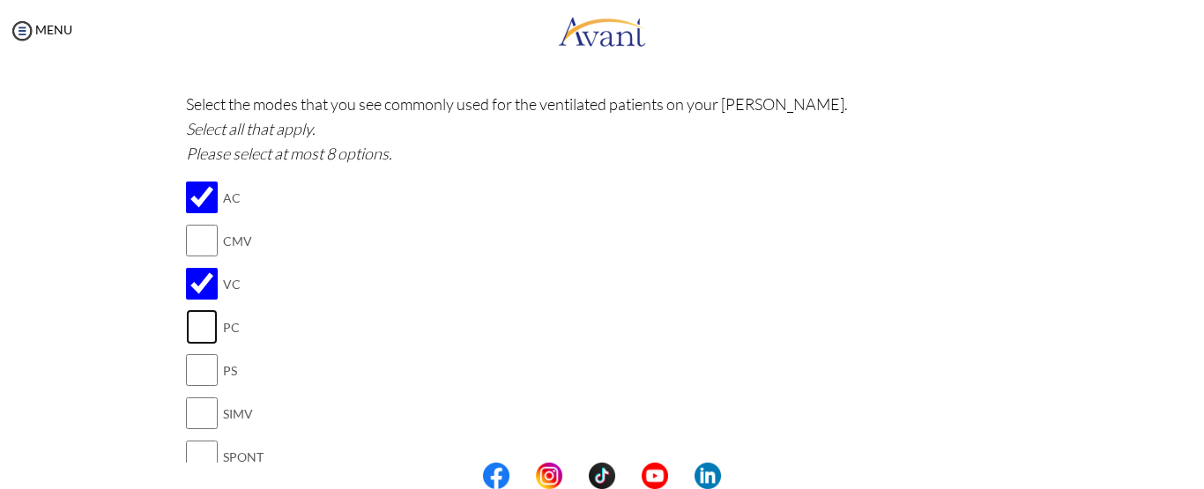
checkbox input "true"
click at [189, 245] on input "checkbox" at bounding box center [202, 240] width 32 height 35
checkbox input "true"
click at [194, 372] on input "checkbox" at bounding box center [202, 369] width 32 height 35
checkbox input "true"
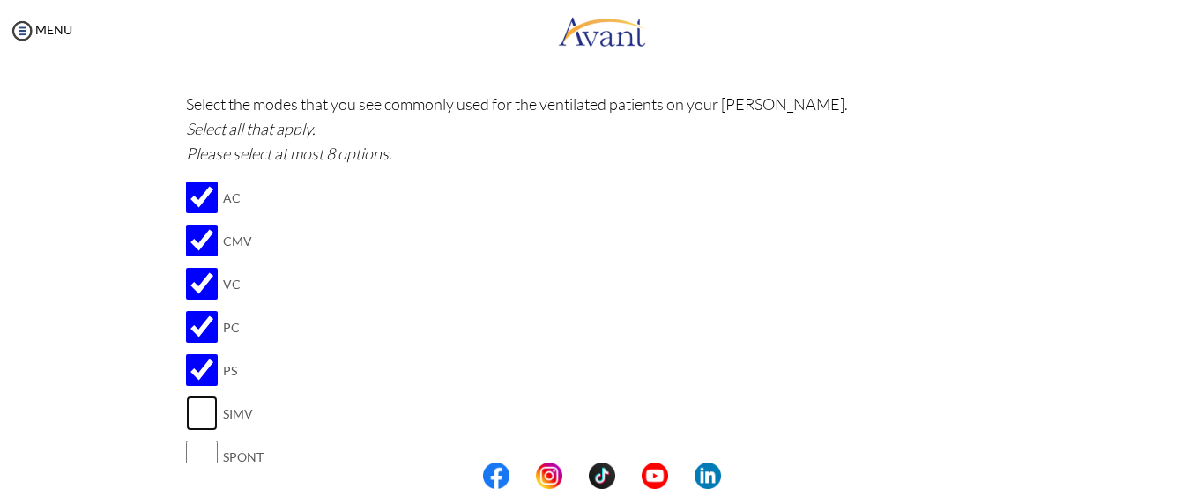
click at [207, 411] on input "checkbox" at bounding box center [202, 413] width 32 height 35
checkbox input "true"
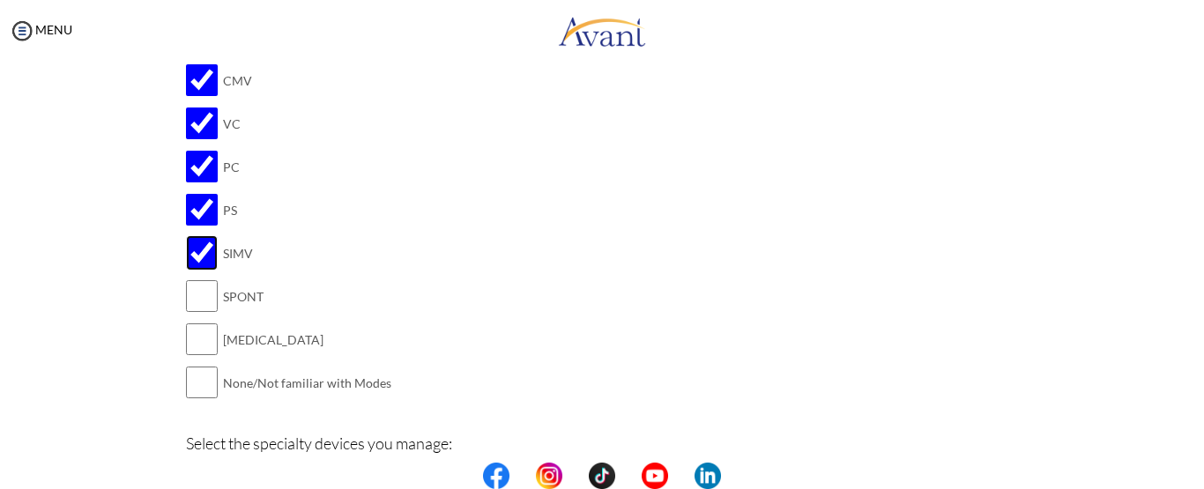
scroll to position [1533, 0]
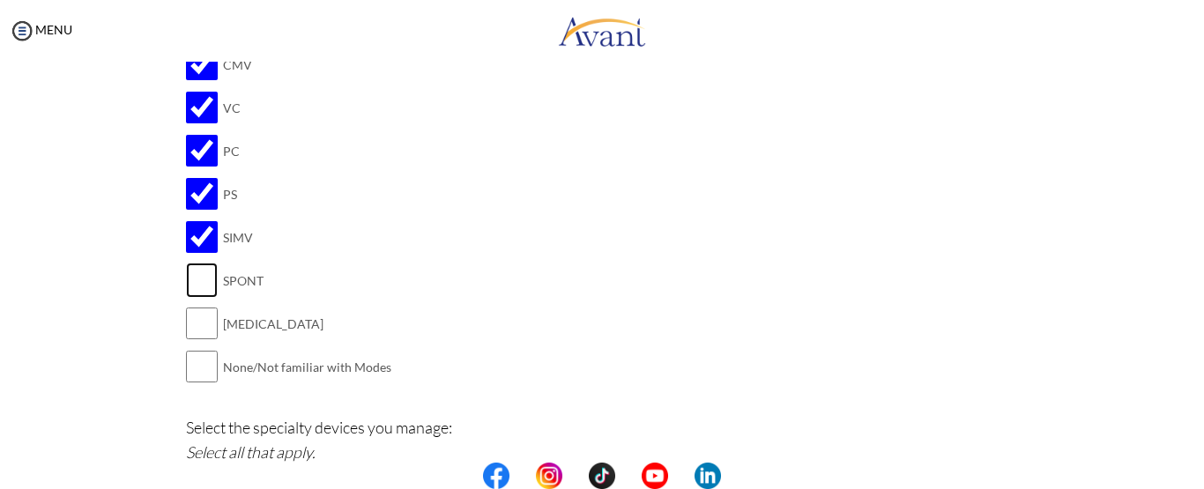
click at [186, 281] on input "checkbox" at bounding box center [202, 280] width 32 height 35
checkbox input "true"
click at [187, 325] on input "checkbox" at bounding box center [202, 323] width 32 height 35
checkbox input "true"
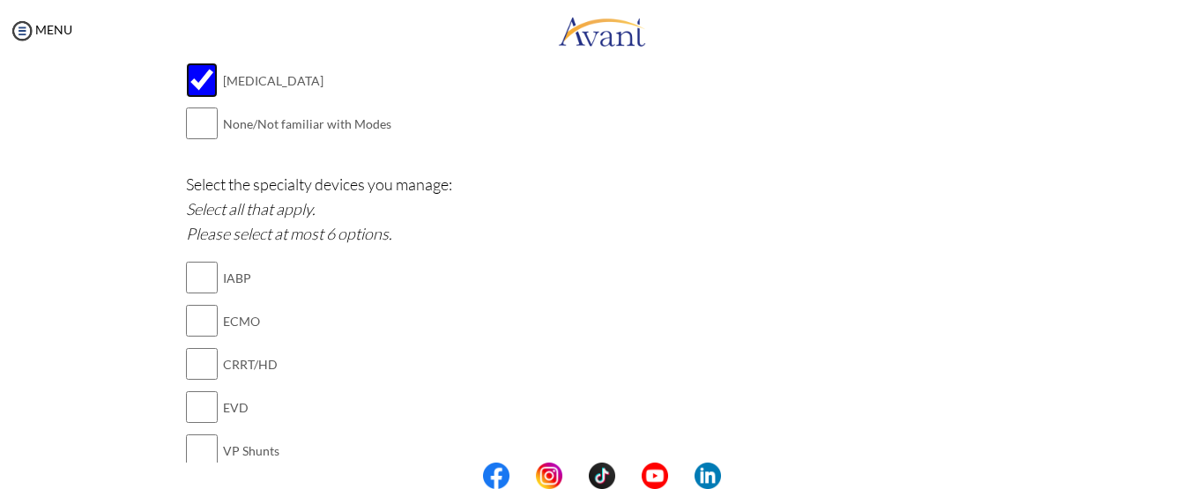
scroll to position [1797, 0]
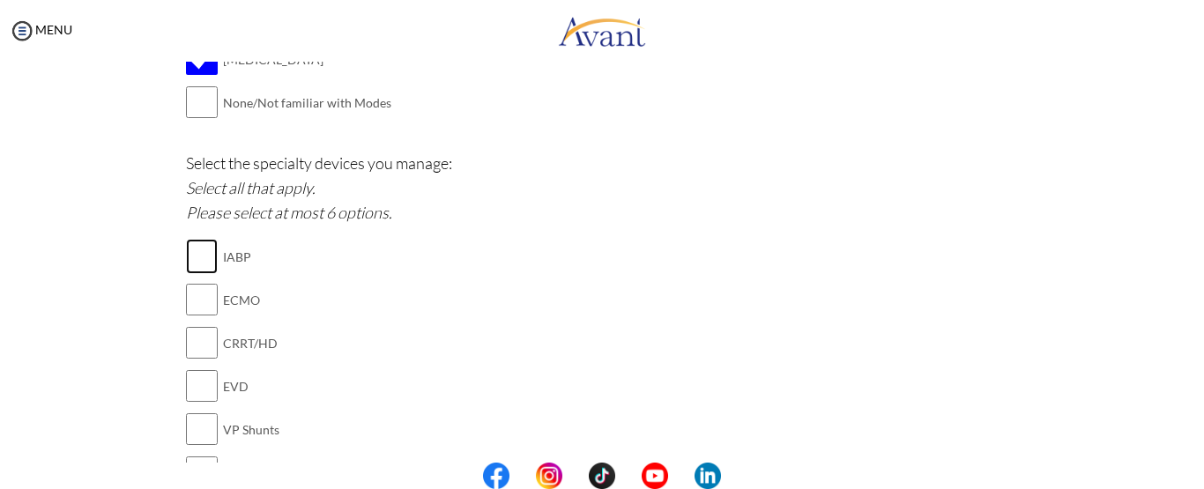
click at [194, 265] on input "checkbox" at bounding box center [202, 256] width 32 height 35
checkbox input "true"
click at [194, 301] on input "checkbox" at bounding box center [202, 299] width 32 height 35
checkbox input "true"
click at [190, 339] on input "checkbox" at bounding box center [202, 342] width 32 height 35
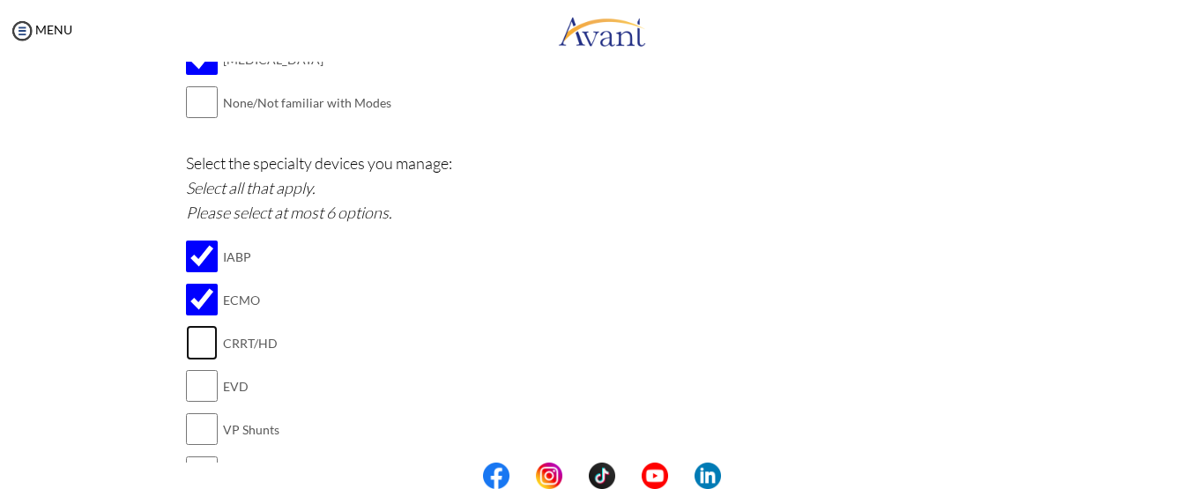
checkbox input "true"
click at [201, 385] on input "checkbox" at bounding box center [202, 385] width 32 height 35
checkbox input "true"
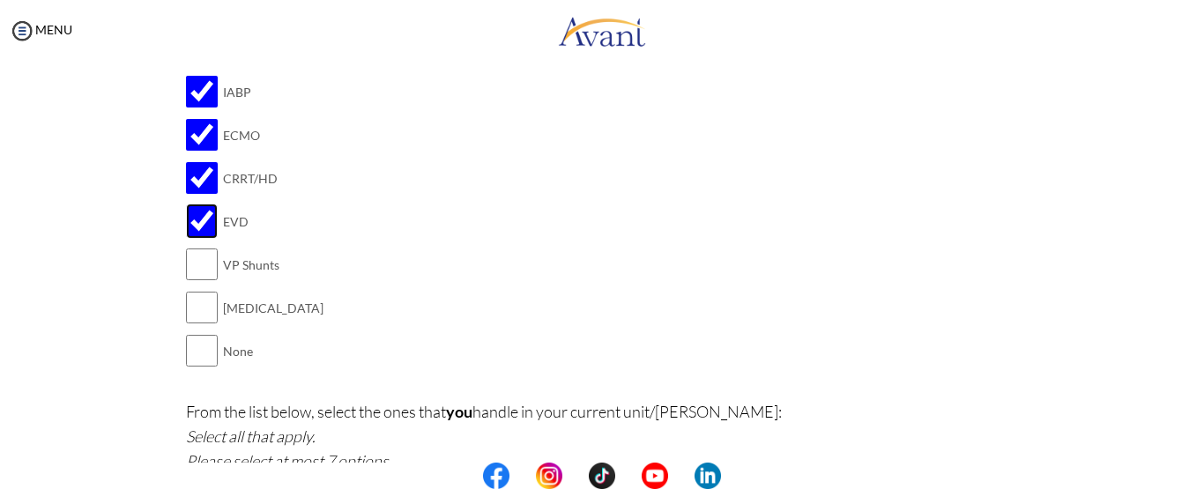
scroll to position [1974, 0]
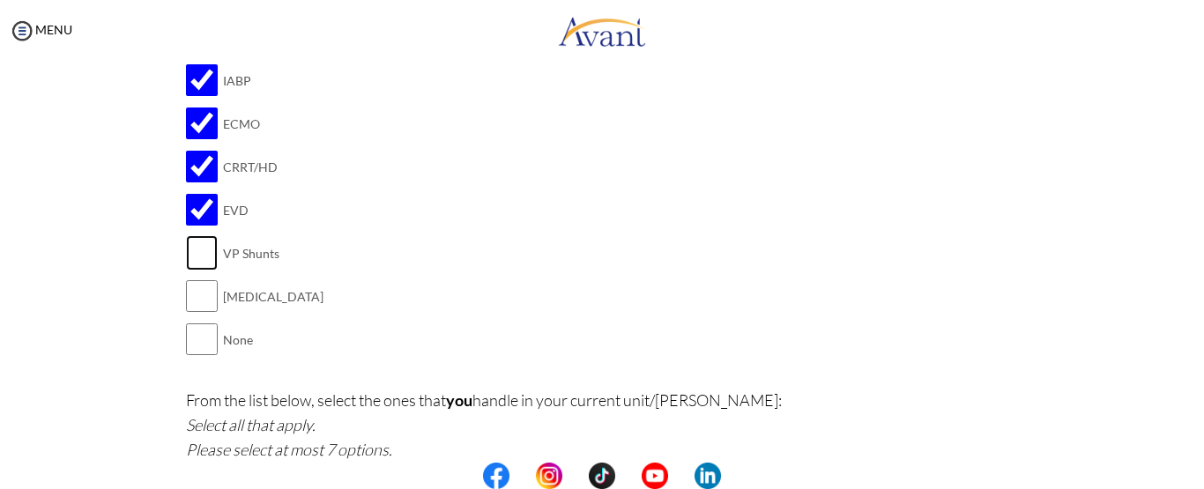
click at [199, 259] on input "checkbox" at bounding box center [202, 252] width 32 height 35
checkbox input "true"
click at [199, 296] on input "checkbox" at bounding box center [202, 295] width 32 height 35
checkbox input "true"
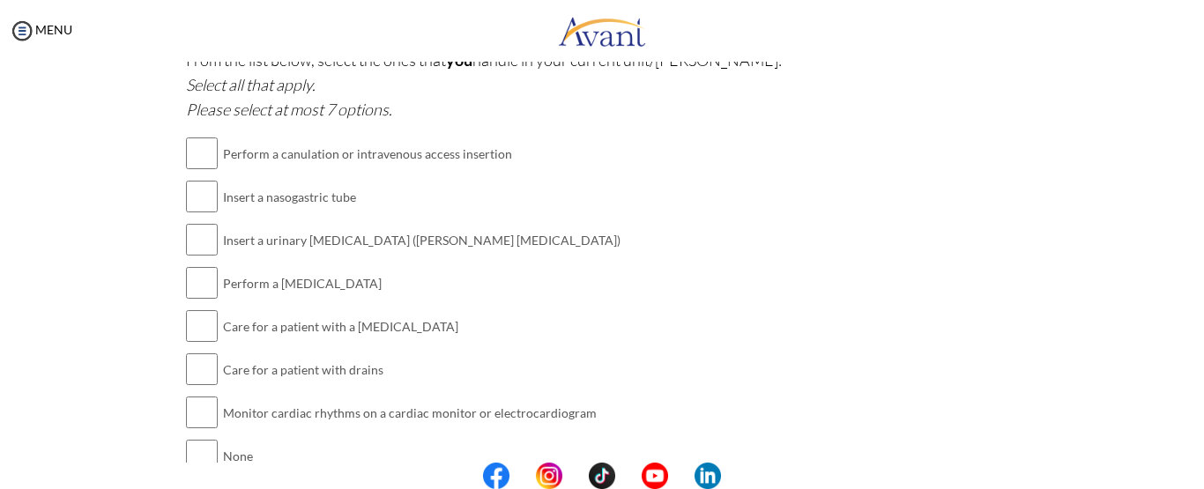
scroll to position [2326, 0]
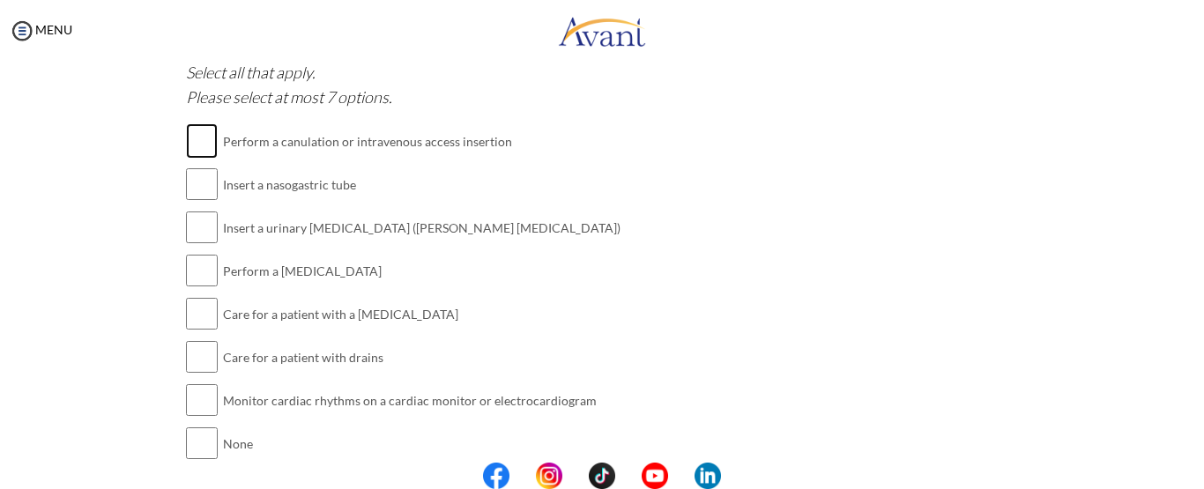
click at [189, 138] on input "checkbox" at bounding box center [202, 140] width 32 height 35
checkbox input "true"
click at [199, 180] on input "checkbox" at bounding box center [202, 184] width 32 height 35
checkbox input "true"
click at [202, 216] on input "checkbox" at bounding box center [202, 227] width 32 height 35
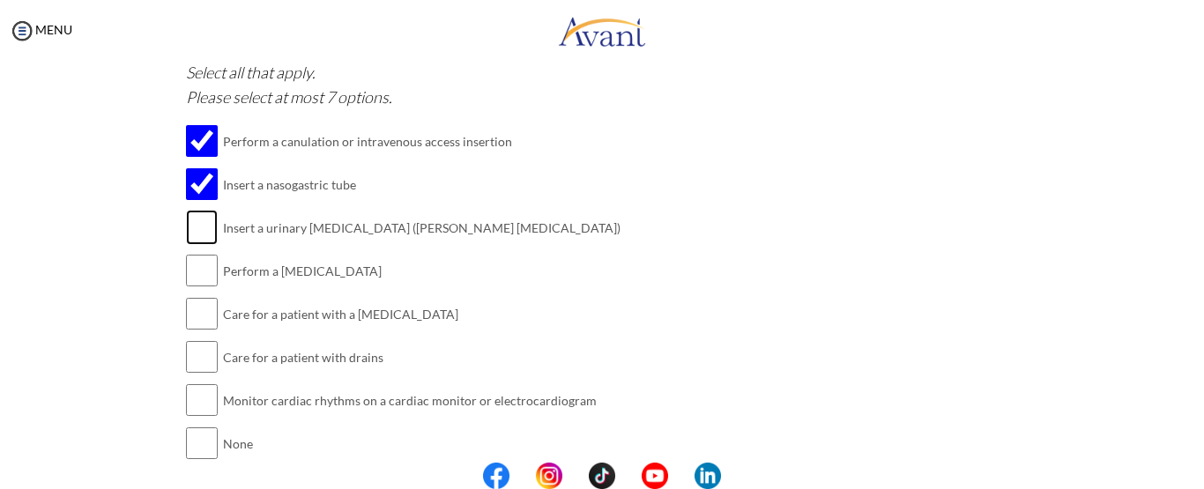
checkbox input "true"
click at [201, 270] on input "checkbox" at bounding box center [202, 270] width 32 height 35
checkbox input "true"
click at [197, 305] on input "checkbox" at bounding box center [202, 313] width 32 height 35
checkbox input "true"
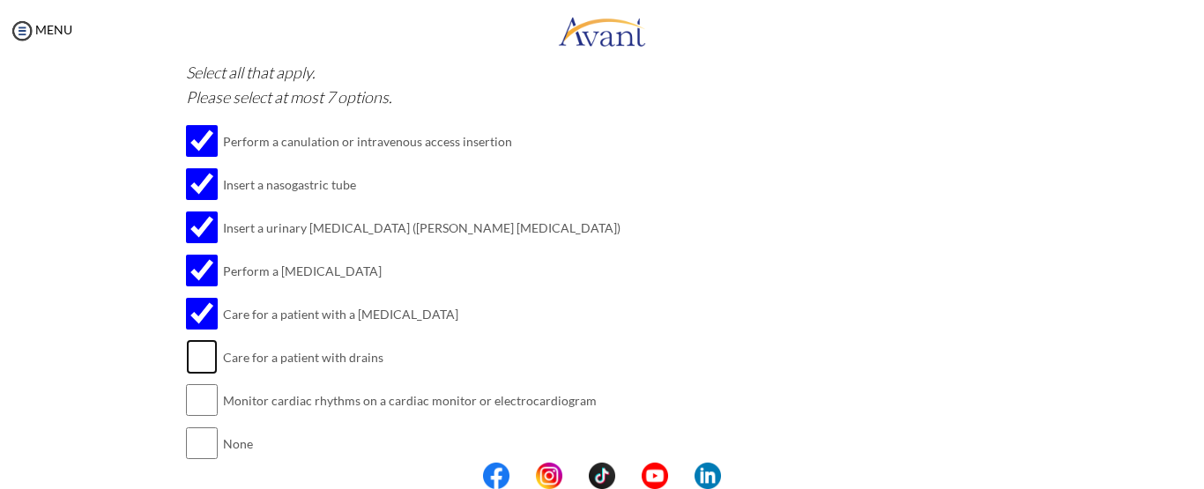
click at [198, 347] on input "checkbox" at bounding box center [202, 356] width 32 height 35
checkbox input "true"
click at [205, 400] on input "checkbox" at bounding box center [202, 399] width 32 height 35
checkbox input "true"
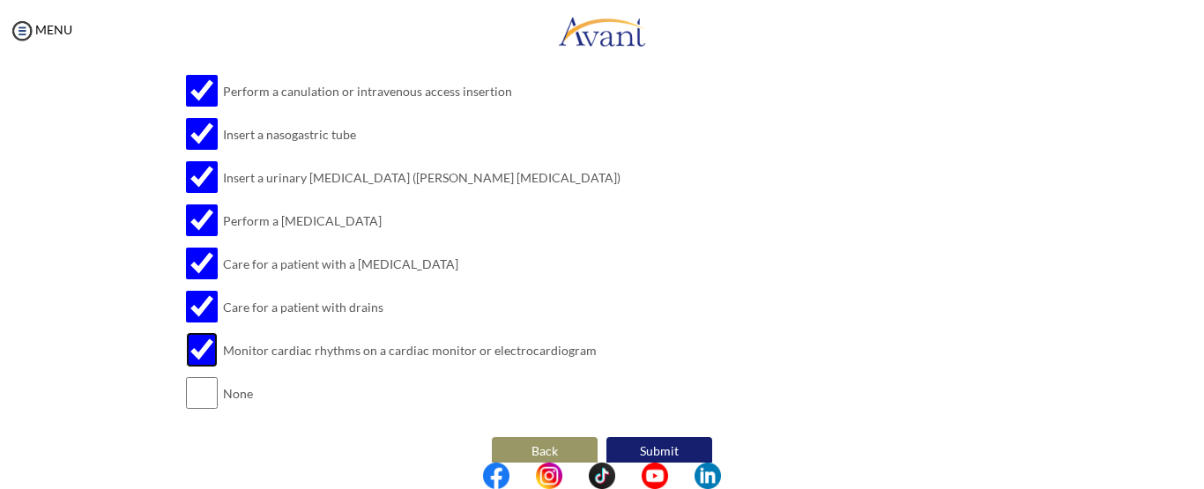
scroll to position [2401, 0]
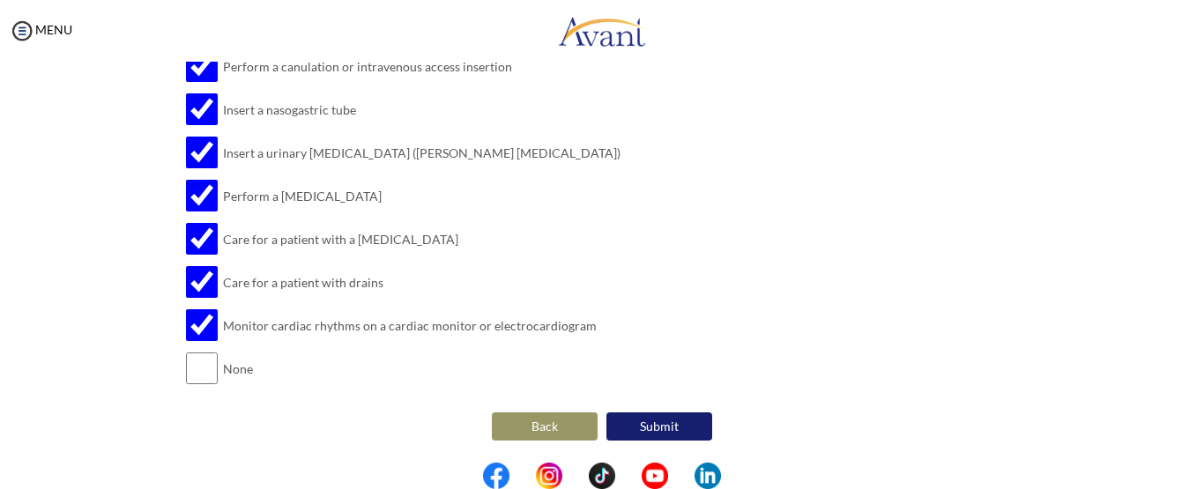
click at [651, 421] on button "Submit" at bounding box center [659, 426] width 106 height 28
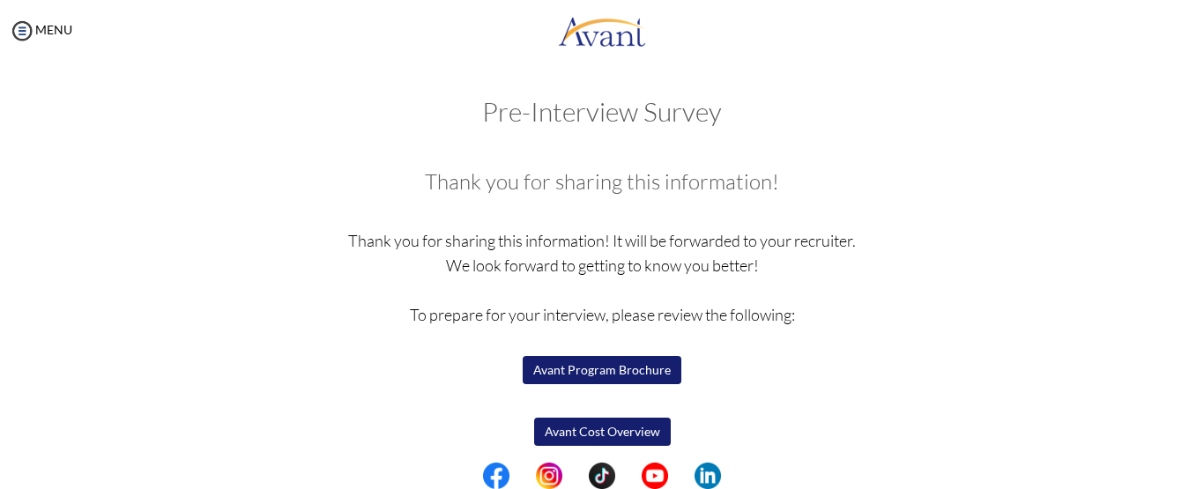
click at [582, 369] on button "Avant Program Brochure" at bounding box center [601, 370] width 159 height 28
